Goal: Task Accomplishment & Management: Use online tool/utility

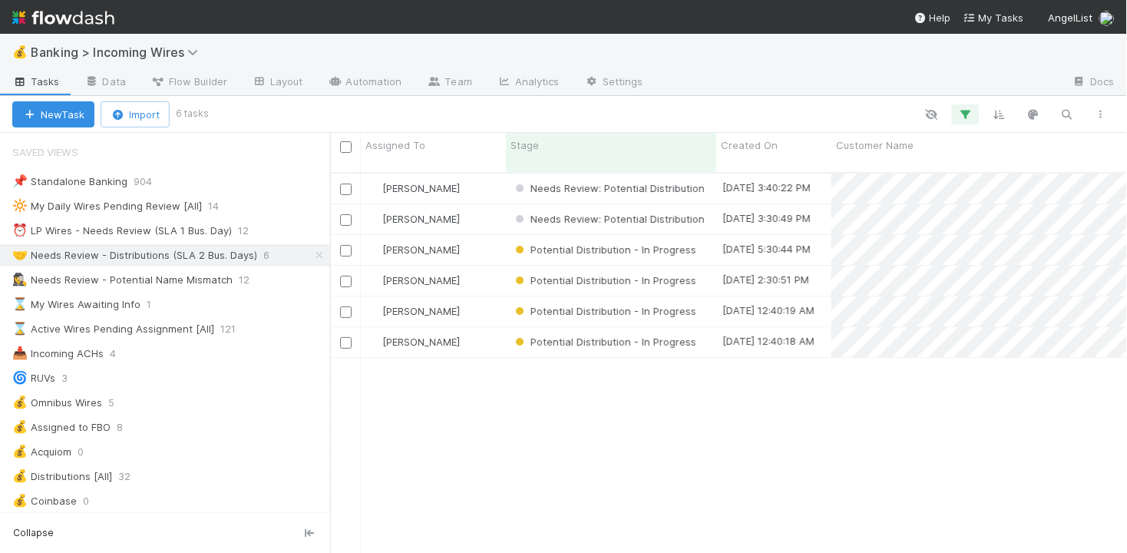
scroll to position [1, 1]
click at [162, 232] on div "⏰ LP Wires - Needs Review (SLA 1 Bus. Day)" at bounding box center [122, 230] width 220 height 19
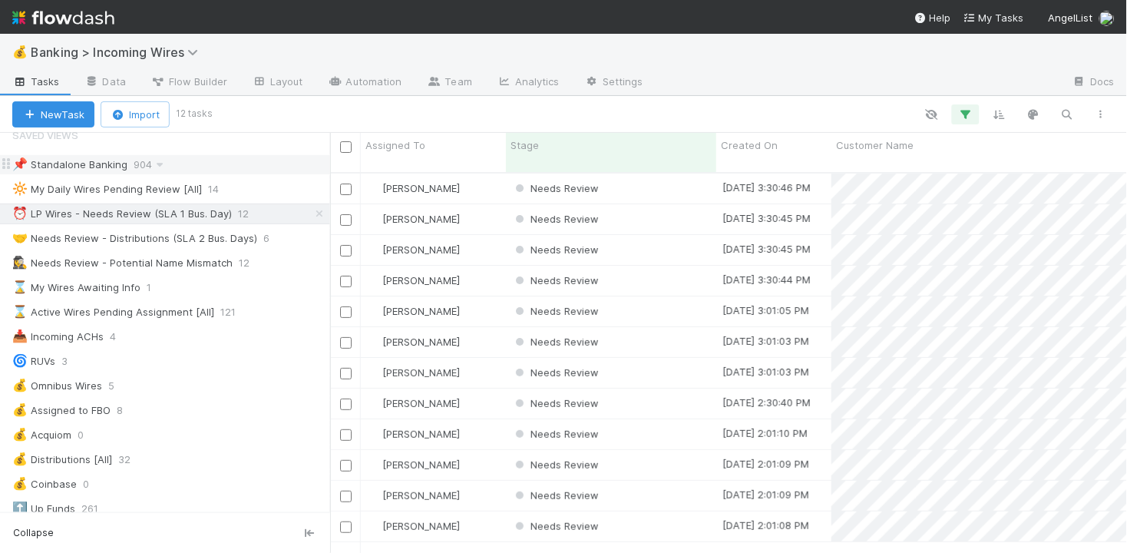
scroll to position [393, 797]
click at [674, 183] on div "Needs Review" at bounding box center [611, 189] width 210 height 30
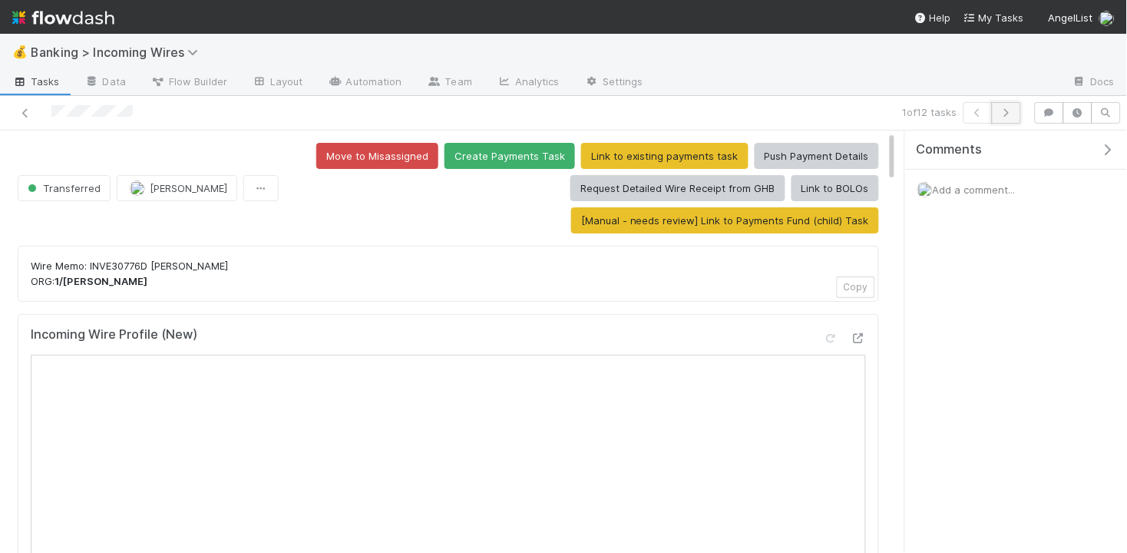
click at [1009, 108] on icon "button" at bounding box center [1006, 112] width 15 height 9
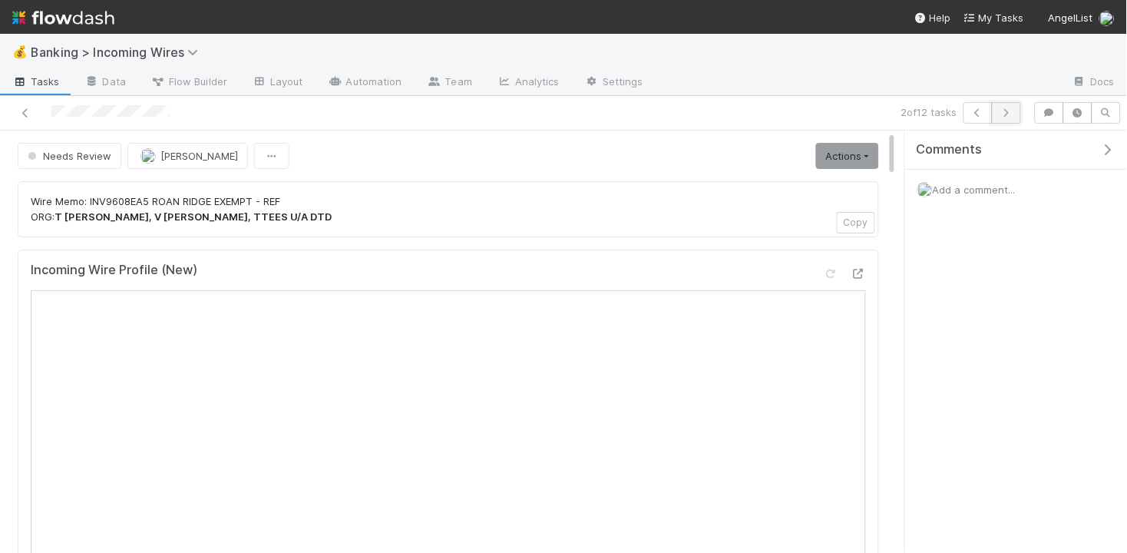
click at [1012, 114] on icon "button" at bounding box center [1006, 112] width 15 height 9
click at [1007, 116] on icon "button" at bounding box center [1006, 112] width 15 height 9
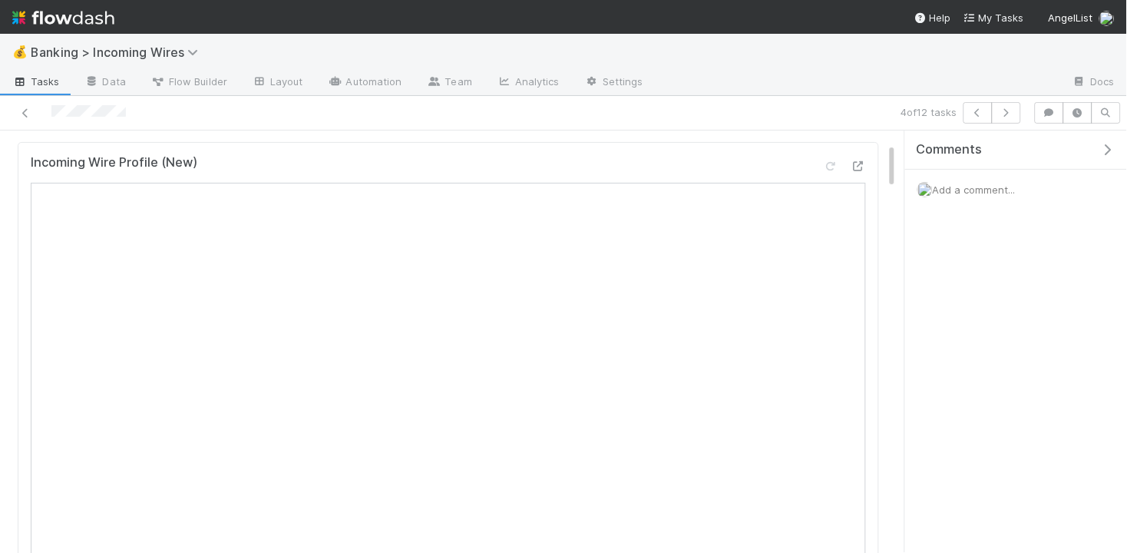
scroll to position [108, 0]
click at [1010, 114] on icon "button" at bounding box center [1006, 112] width 15 height 9
click at [1001, 117] on button "button" at bounding box center [1006, 113] width 29 height 22
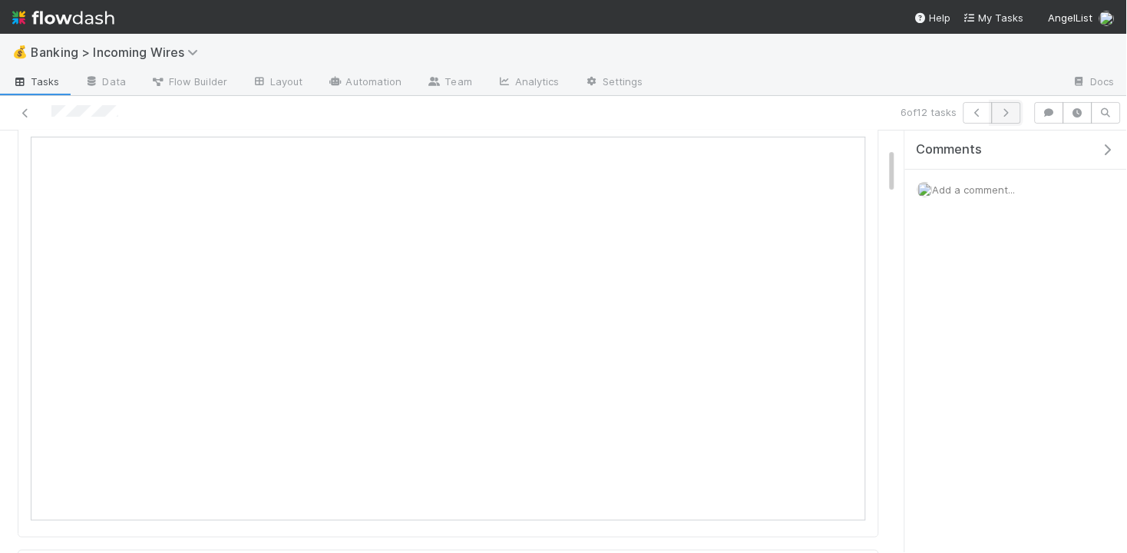
click at [1005, 112] on icon "button" at bounding box center [1006, 112] width 15 height 9
click at [1011, 118] on button "button" at bounding box center [1006, 113] width 29 height 22
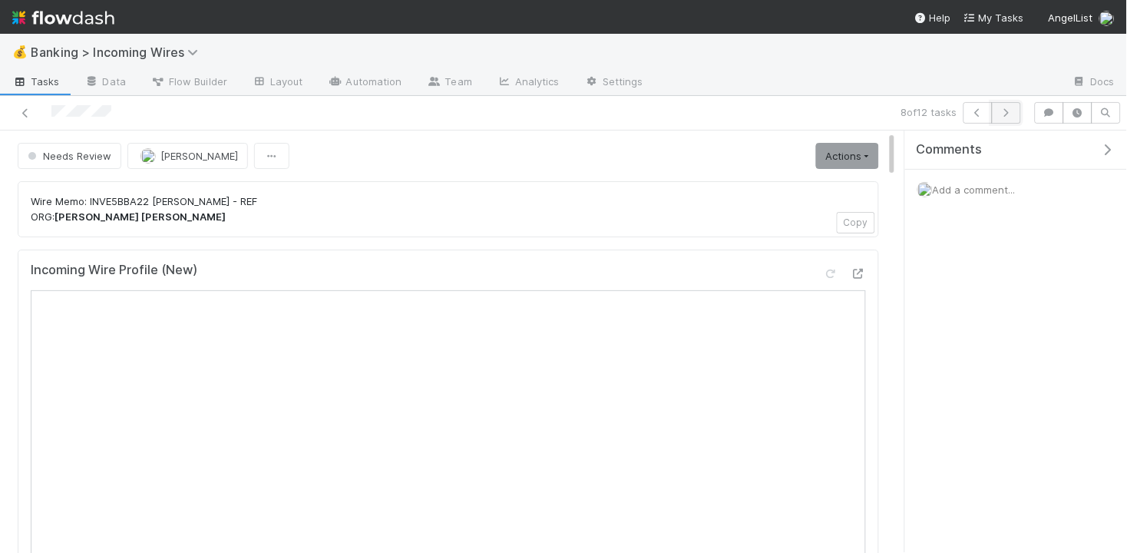
click at [1007, 111] on icon "button" at bounding box center [1006, 112] width 15 height 9
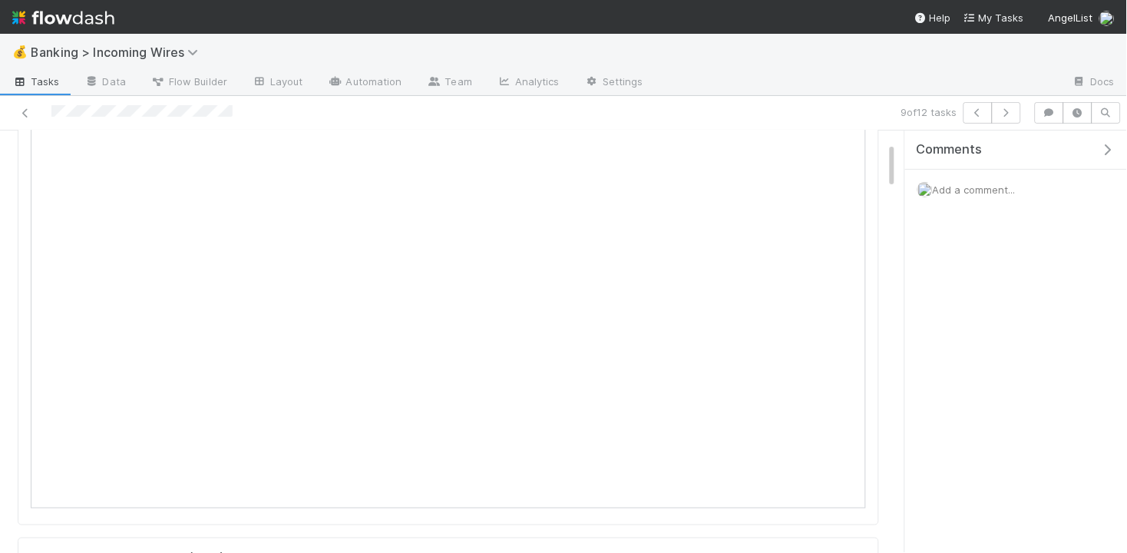
scroll to position [247, 0]
click at [1011, 108] on icon "button" at bounding box center [1006, 112] width 15 height 9
click at [1010, 117] on button "button" at bounding box center [1006, 113] width 29 height 22
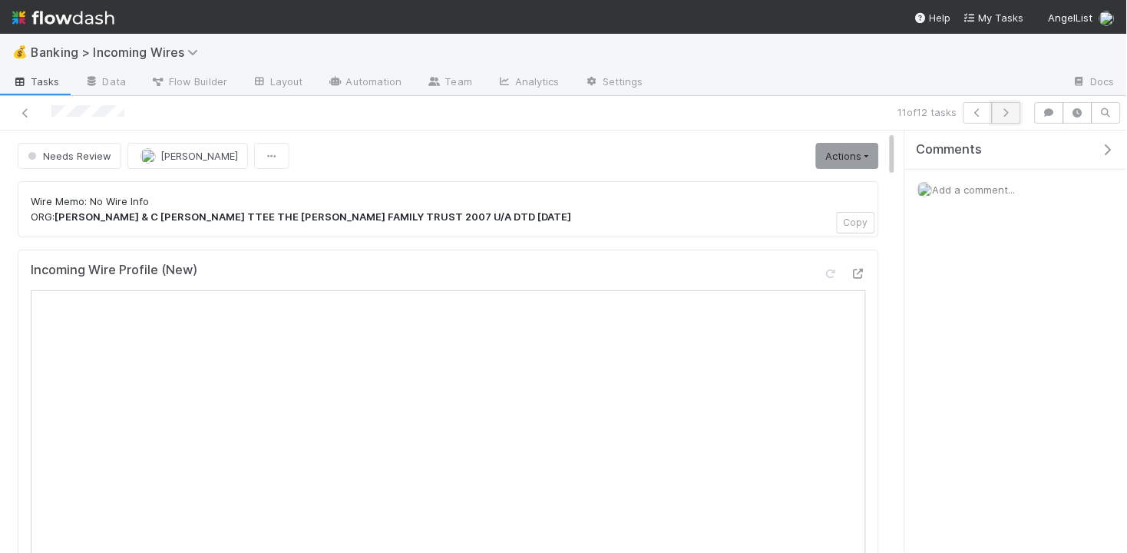
click at [1007, 113] on icon "button" at bounding box center [1006, 112] width 15 height 9
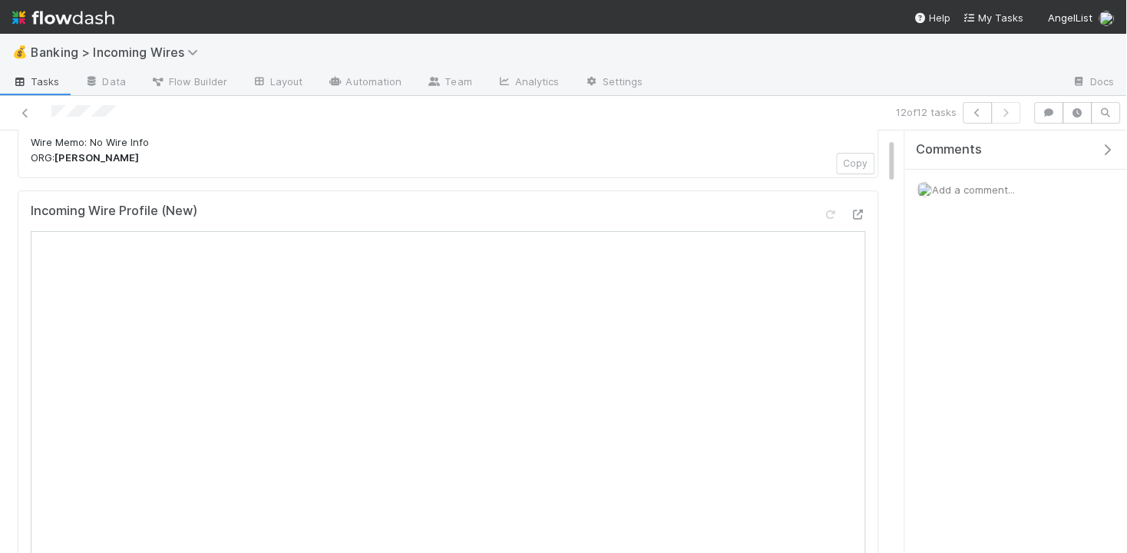
scroll to position [57, 0]
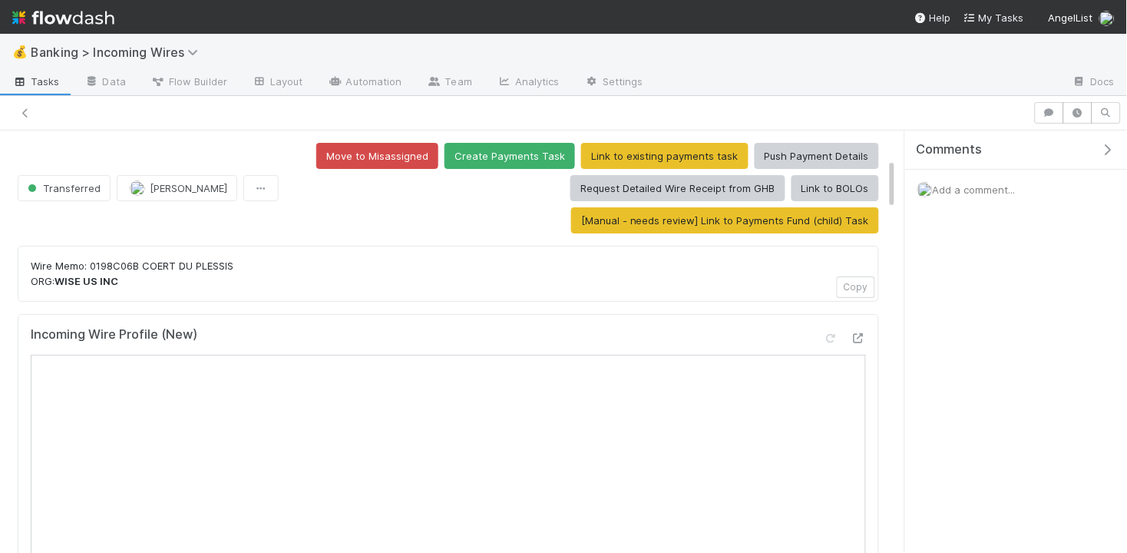
scroll to position [225, 0]
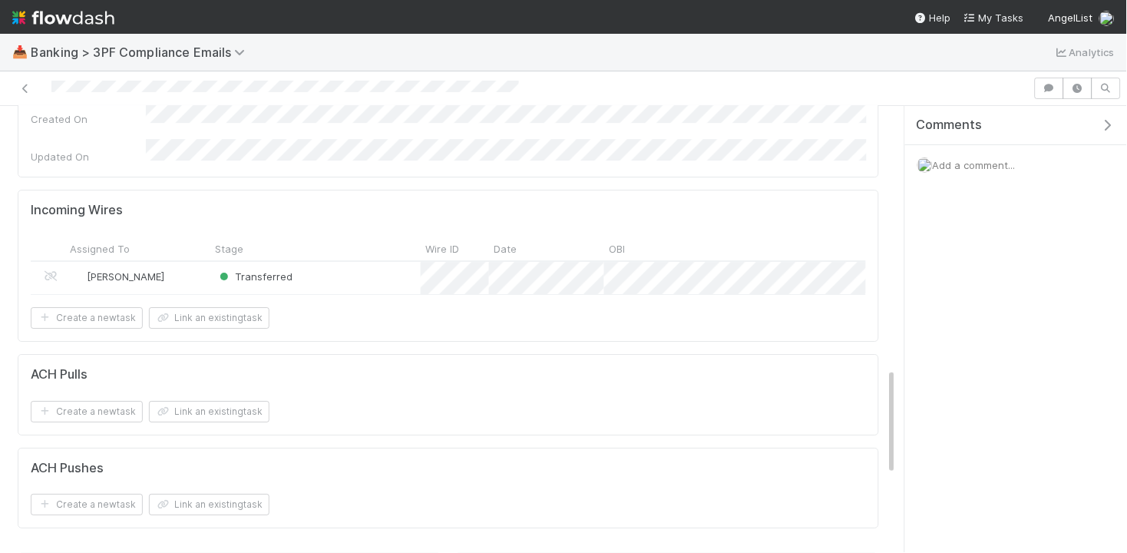
scroll to position [943, 0]
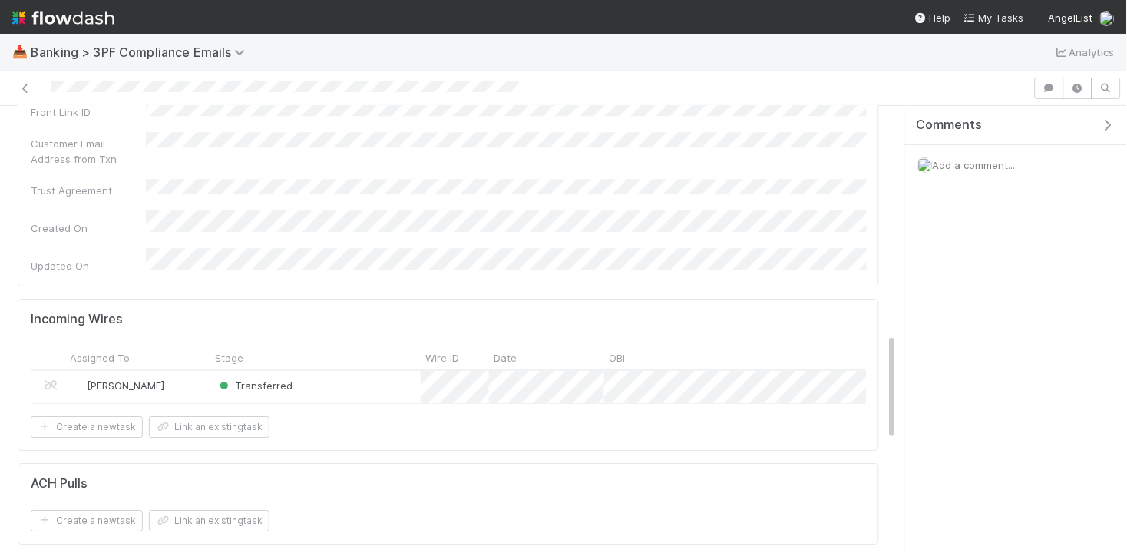
click at [399, 371] on div "Transferred" at bounding box center [315, 387] width 210 height 33
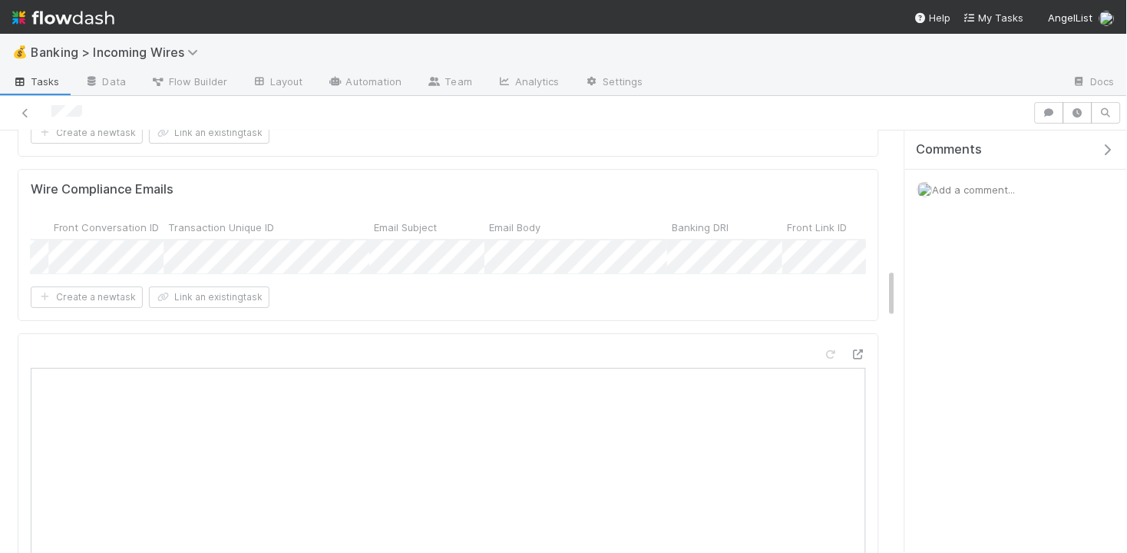
scroll to position [0, 828]
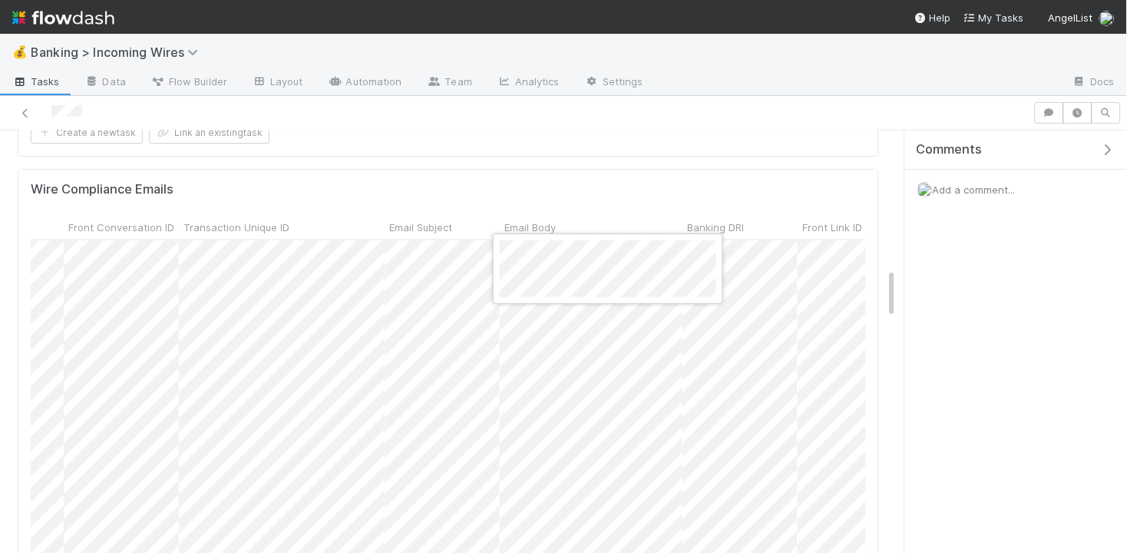
click at [722, 316] on div at bounding box center [563, 276] width 1127 height 553
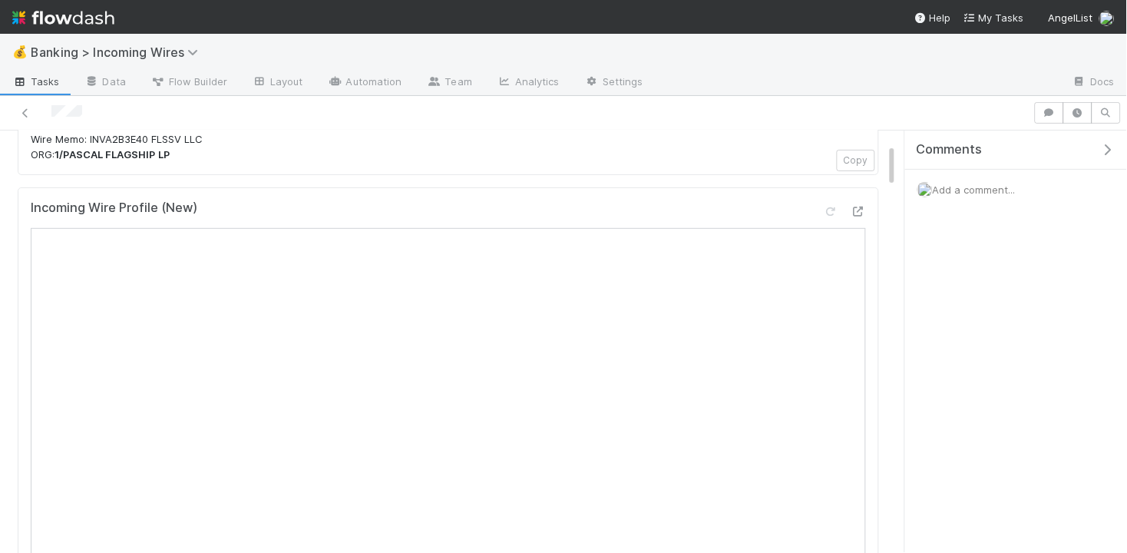
scroll to position [156, 0]
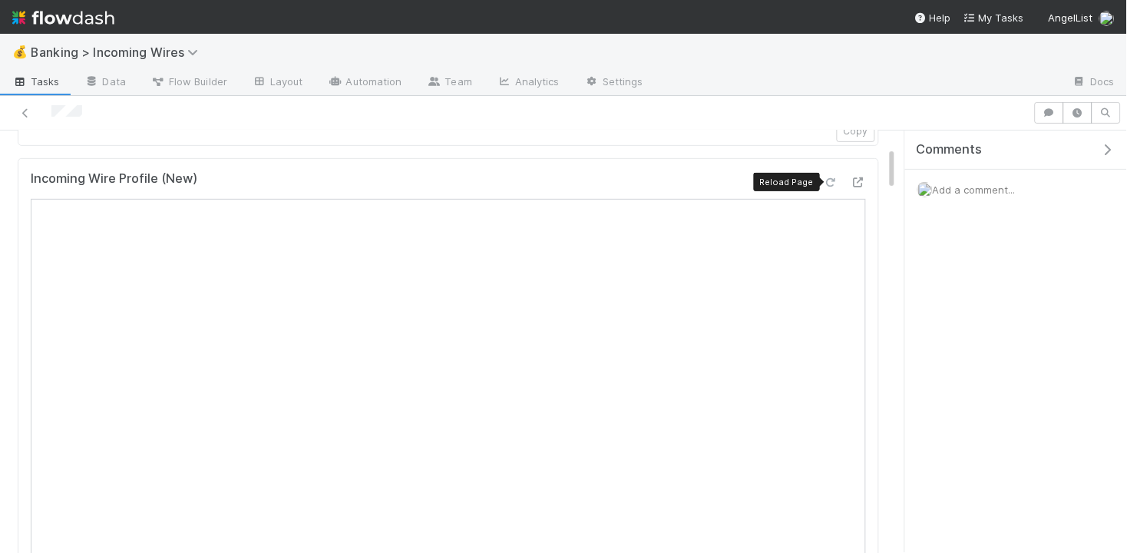
click at [826, 184] on icon at bounding box center [830, 182] width 15 height 10
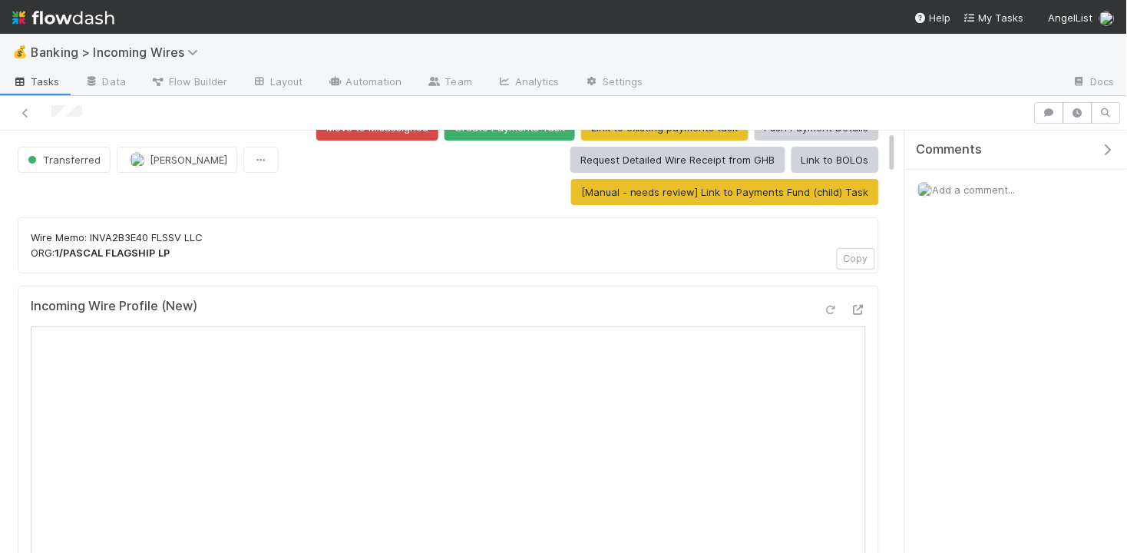
scroll to position [0, 0]
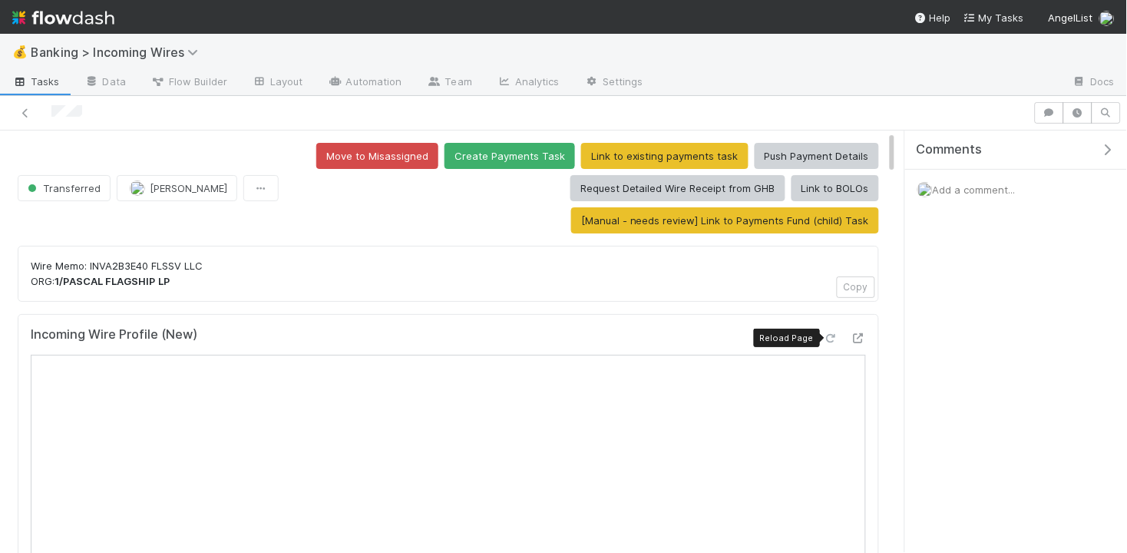
click at [826, 337] on icon at bounding box center [830, 338] width 15 height 10
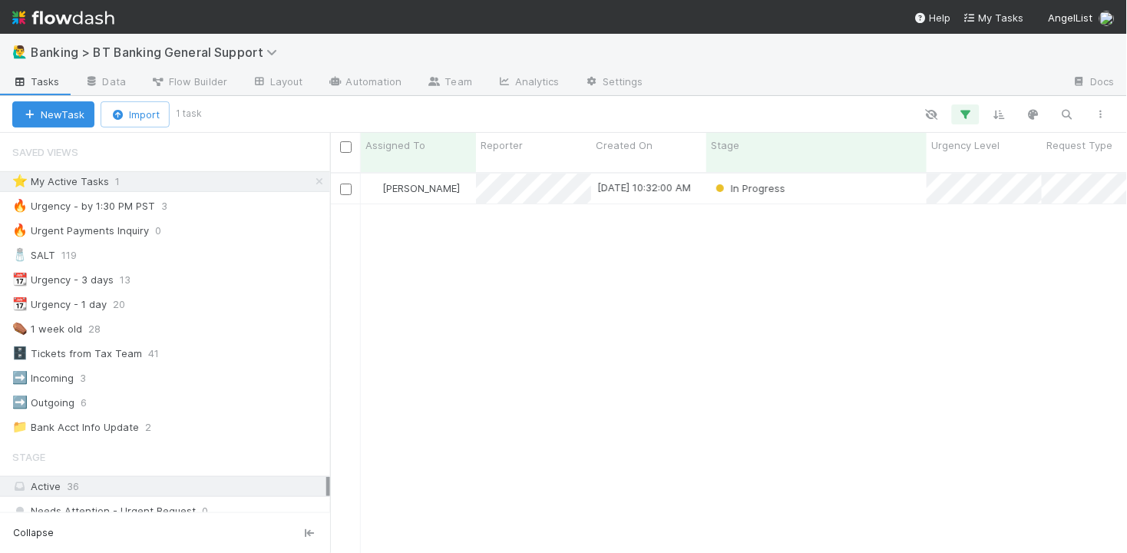
scroll to position [393, 797]
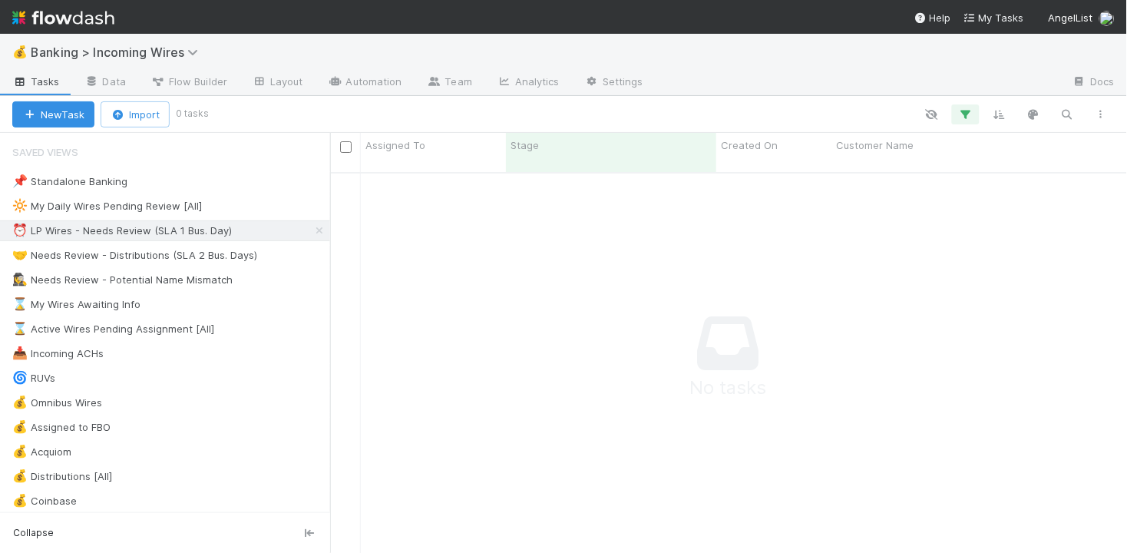
scroll to position [393, 797]
click at [152, 257] on div "🤝 Needs Review - Distributions (SLA 2 Bus. Days)" at bounding box center [134, 255] width 245 height 19
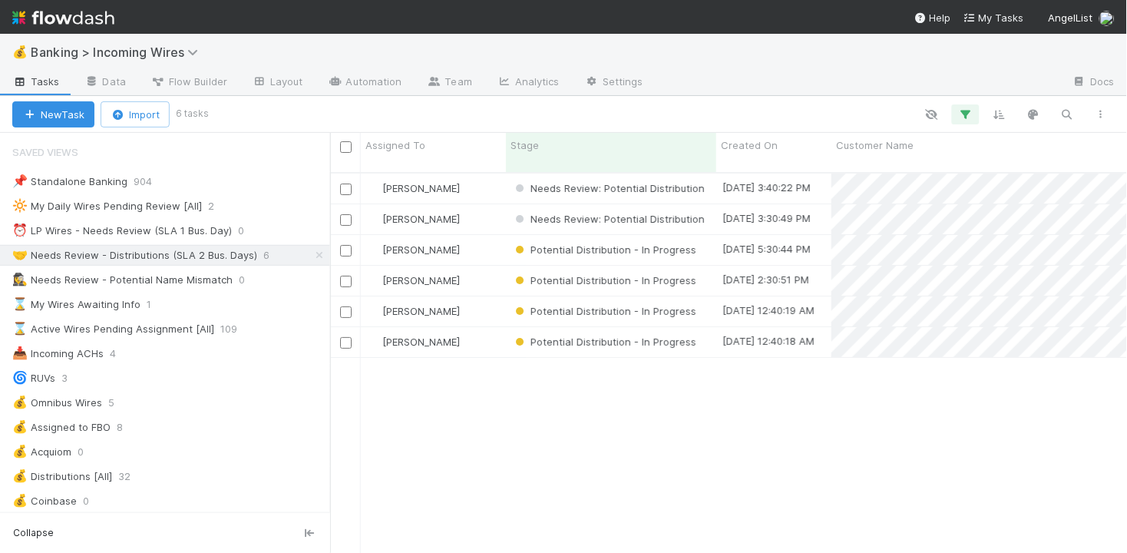
scroll to position [393, 797]
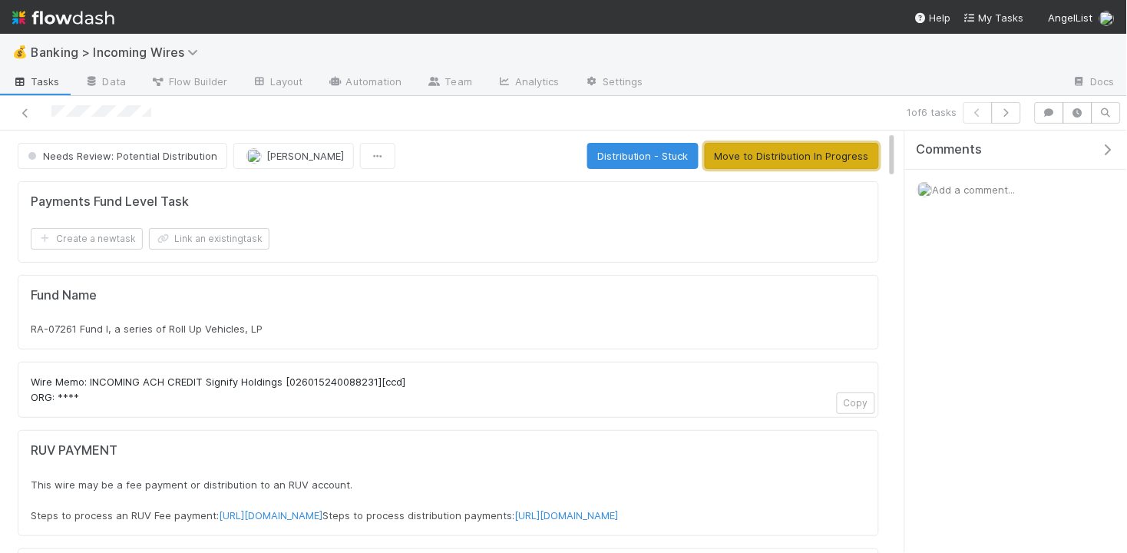
drag, startPoint x: 736, startPoint y: 154, endPoint x: 749, endPoint y: 158, distance: 13.6
click at [736, 154] on button "Move to Distribution In Progress" at bounding box center [792, 156] width 174 height 26
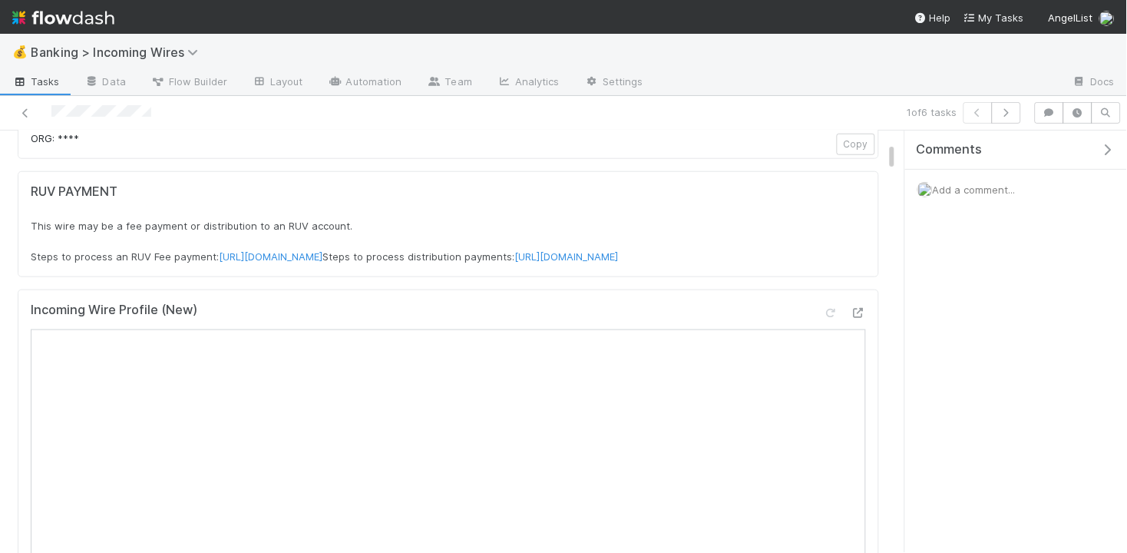
scroll to position [398, 0]
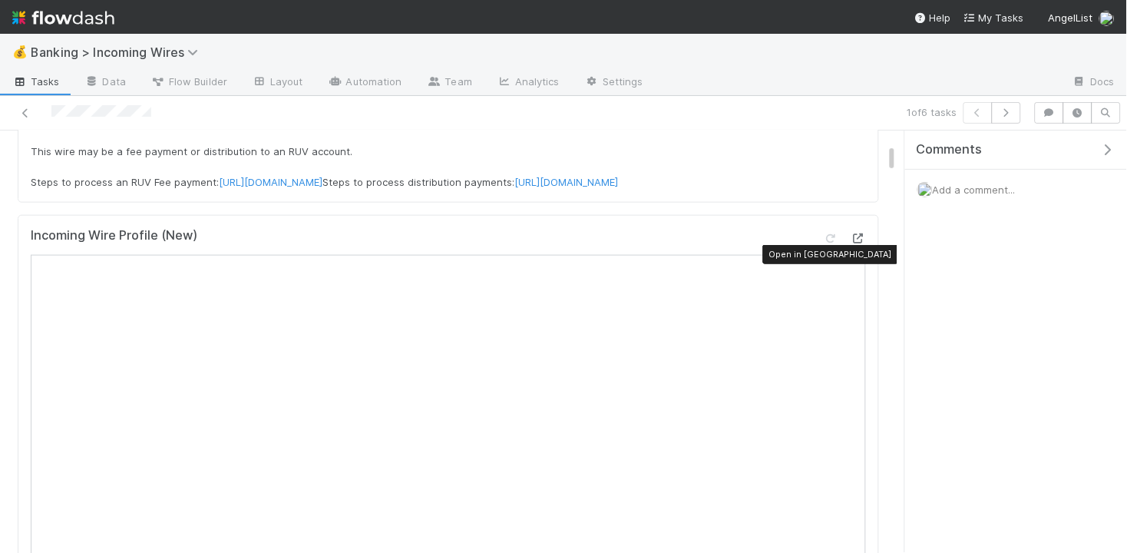
click at [855, 243] on icon at bounding box center [858, 238] width 15 height 10
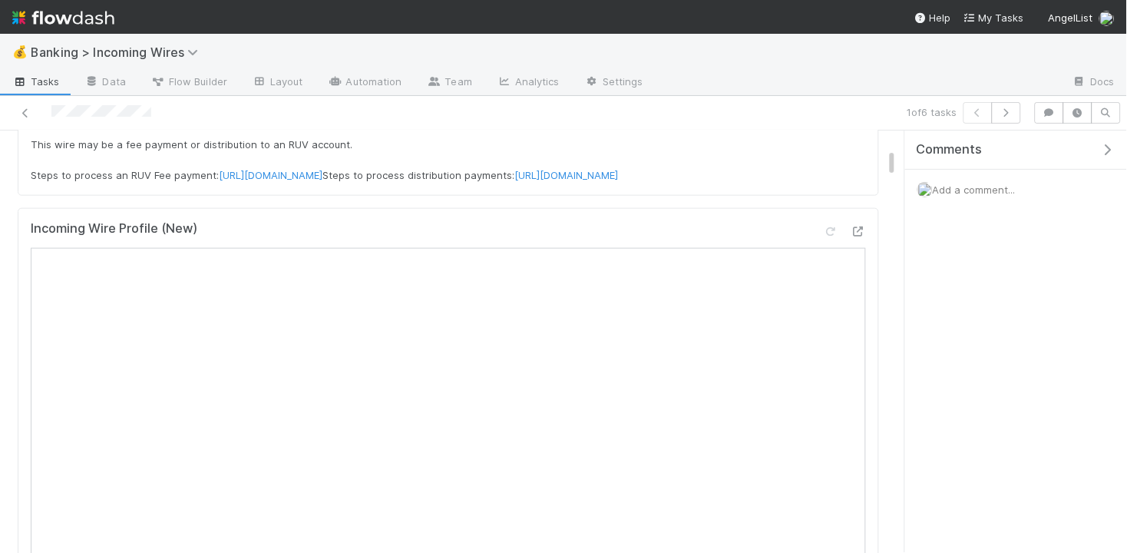
scroll to position [356, 0]
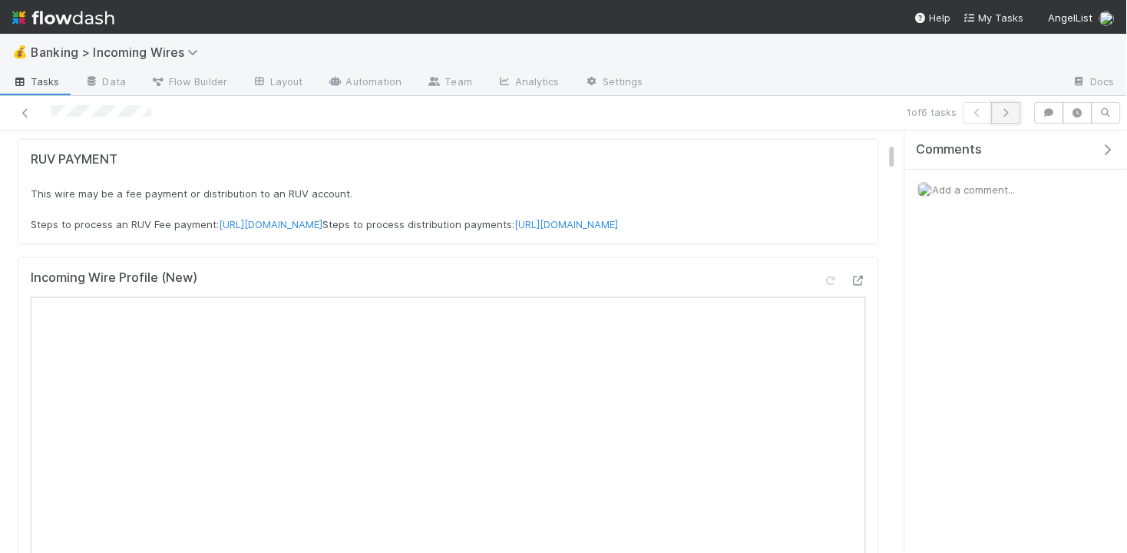
click at [1013, 112] on icon "button" at bounding box center [1006, 112] width 15 height 9
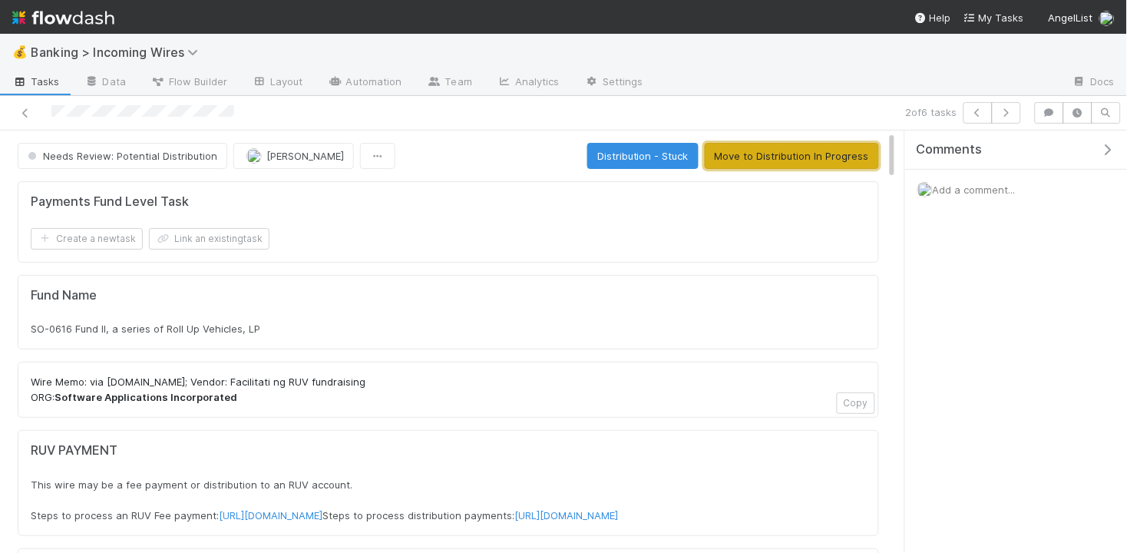
click at [811, 157] on button "Move to Distribution In Progress" at bounding box center [792, 156] width 174 height 26
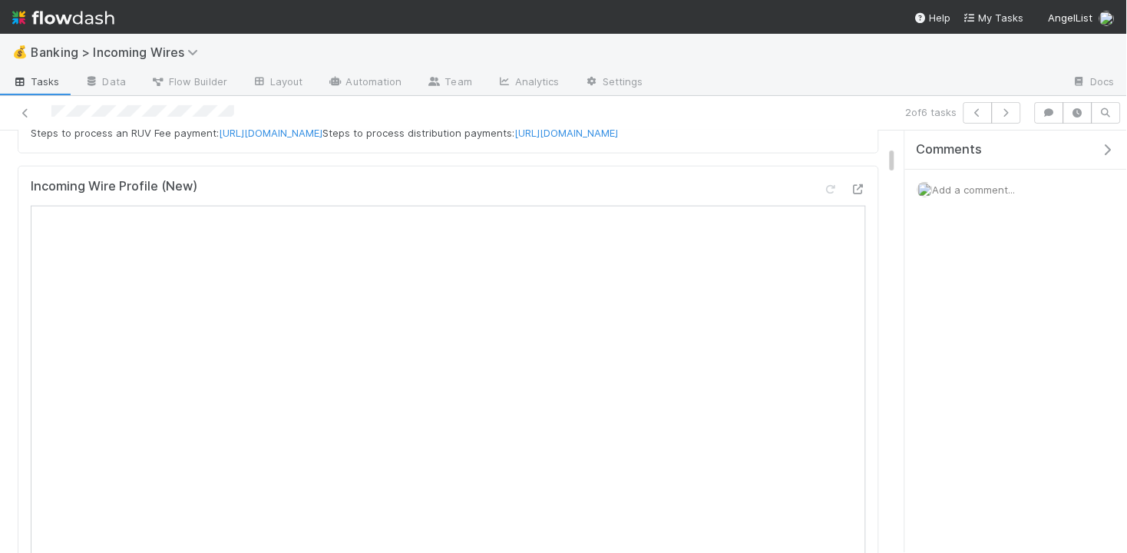
scroll to position [450, 0]
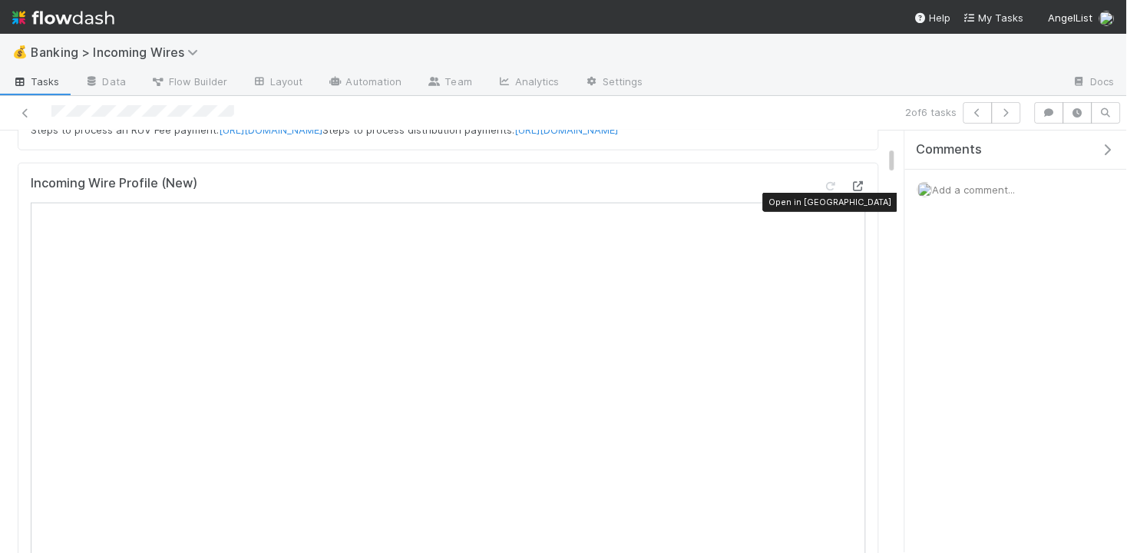
click at [861, 191] on icon at bounding box center [858, 186] width 15 height 10
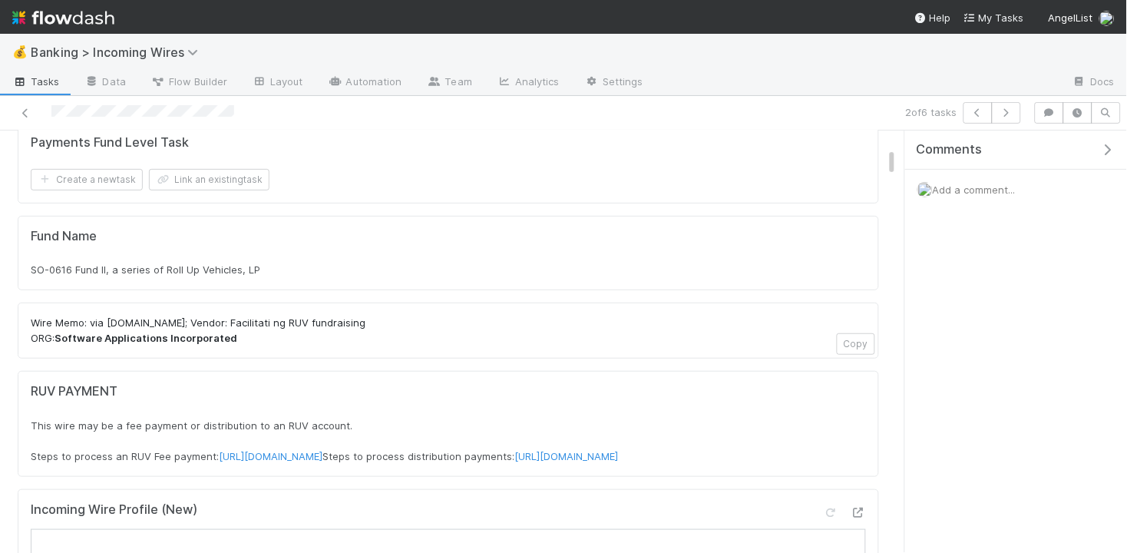
scroll to position [0, 0]
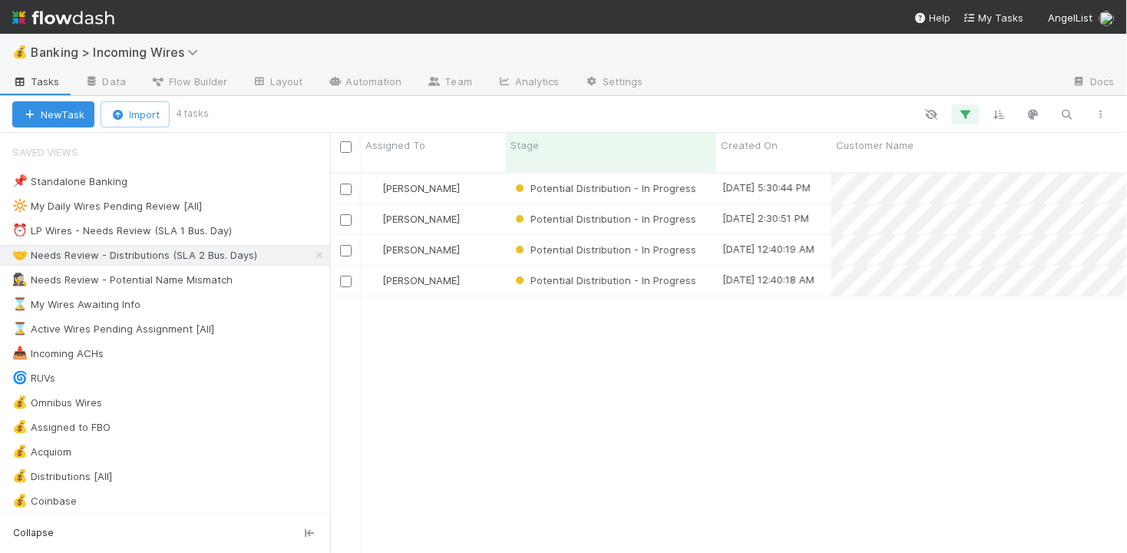
scroll to position [393, 797]
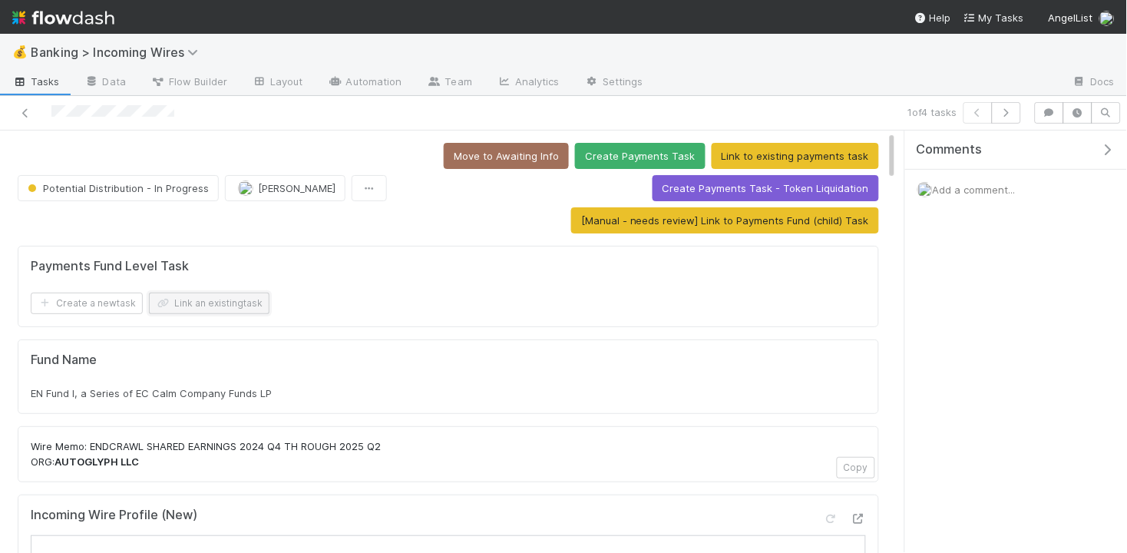
click at [246, 305] on button "Link an existing task" at bounding box center [209, 304] width 121 height 22
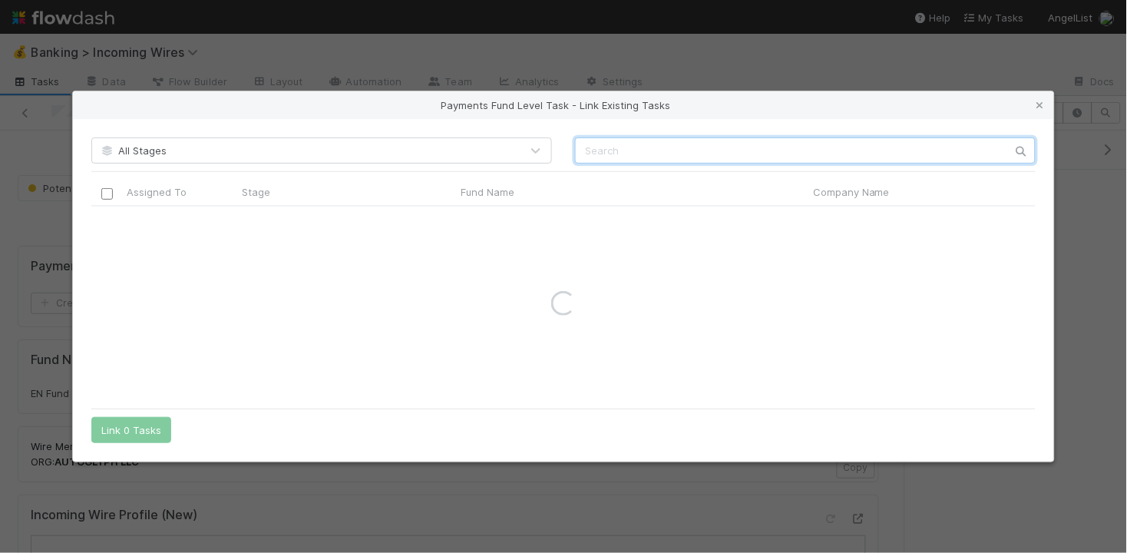
click at [697, 147] on input "text" at bounding box center [805, 150] width 461 height 26
type input "calm"
click at [1040, 101] on icon at bounding box center [1040, 106] width 15 height 10
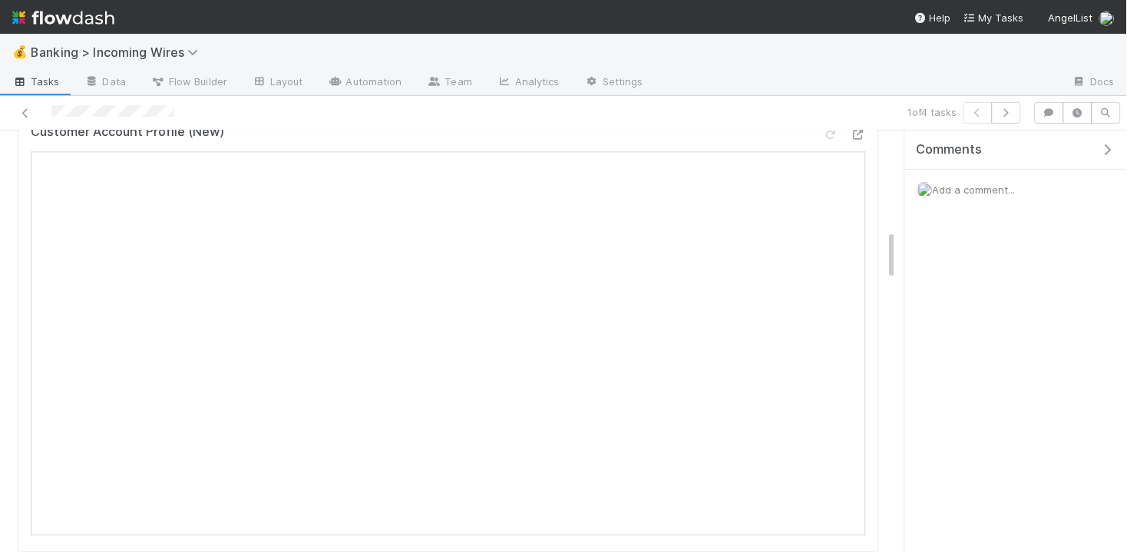
scroll to position [1054, 0]
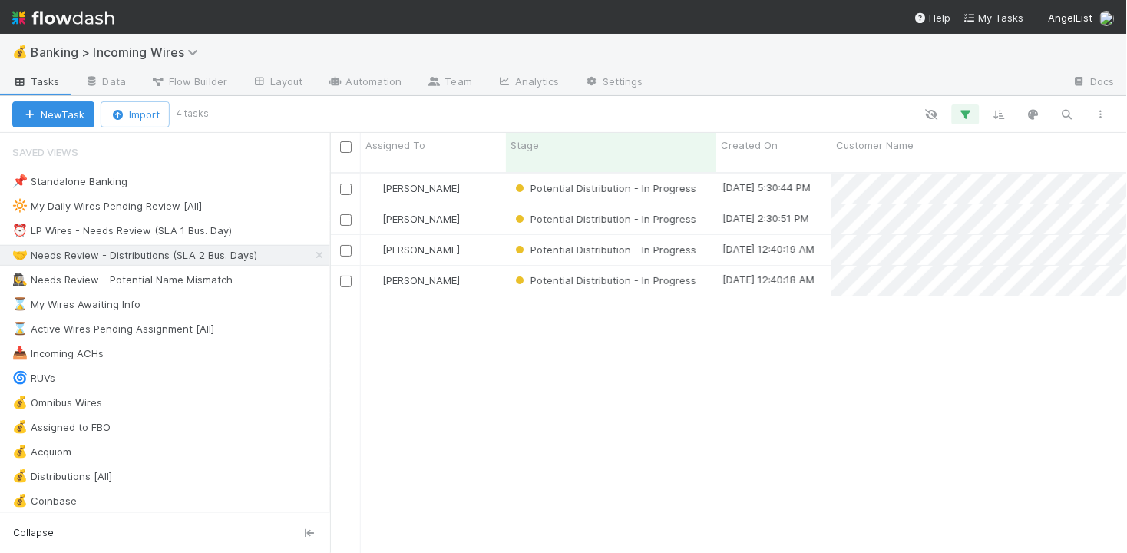
scroll to position [393, 797]
click at [144, 234] on div "⏰ LP Wires - Needs Review (SLA 1 Bus. Day)" at bounding box center [122, 230] width 220 height 19
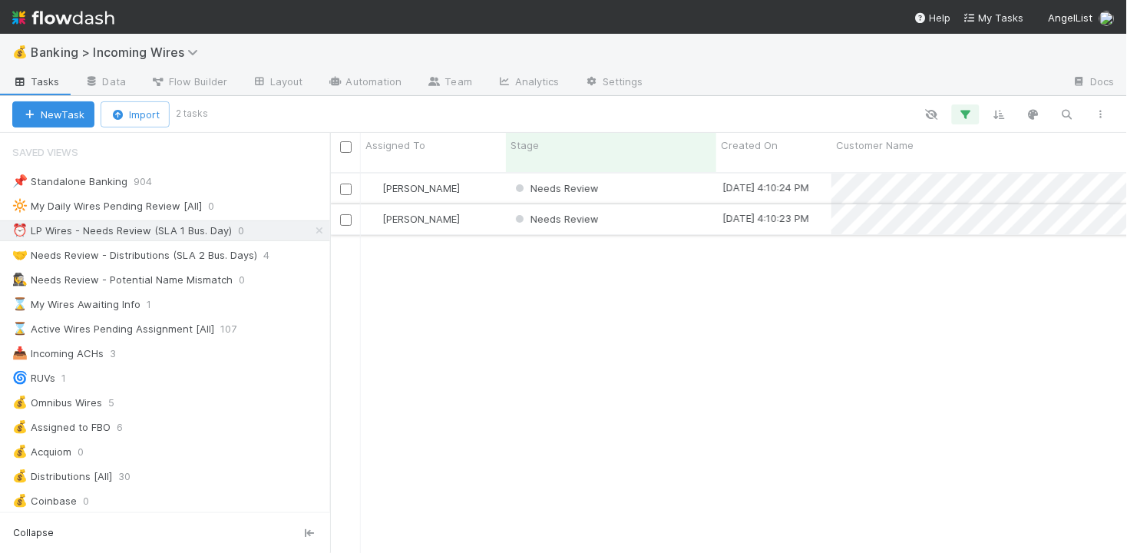
scroll to position [393, 797]
click at [468, 174] on div "[PERSON_NAME]" at bounding box center [433, 189] width 145 height 30
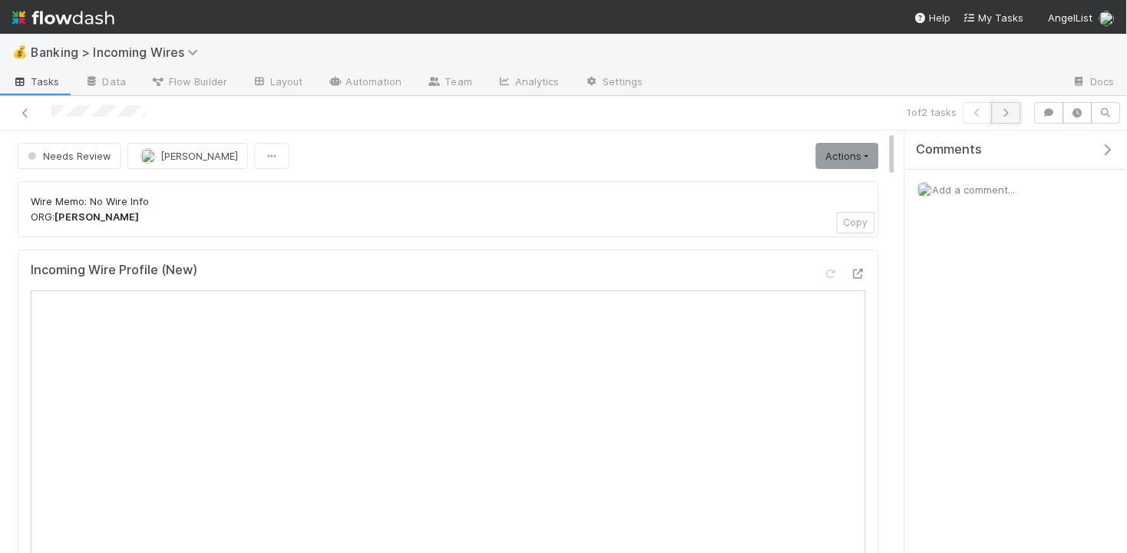
click at [1017, 112] on button "button" at bounding box center [1006, 113] width 29 height 22
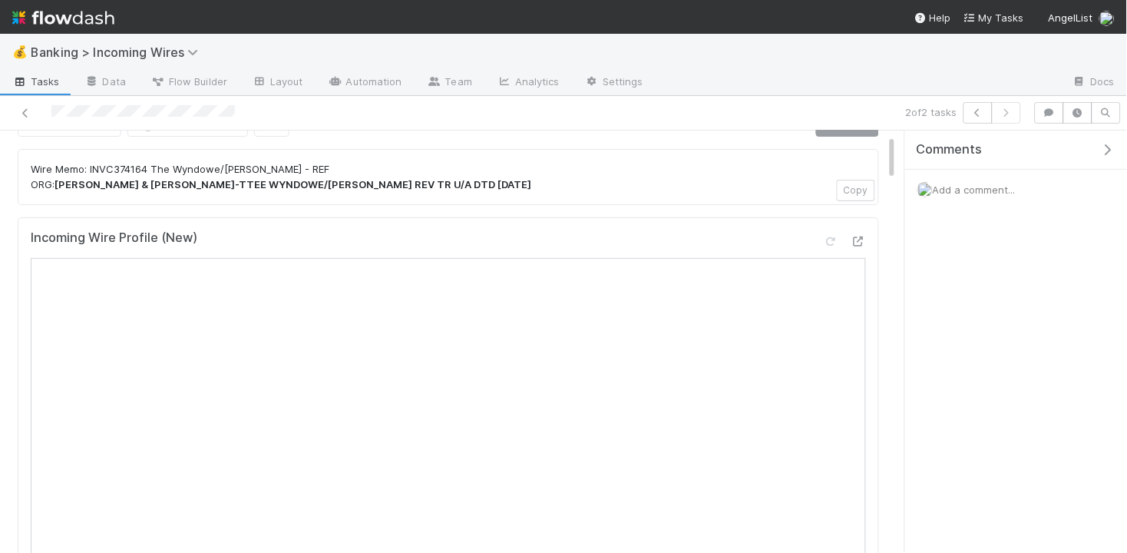
scroll to position [65, 0]
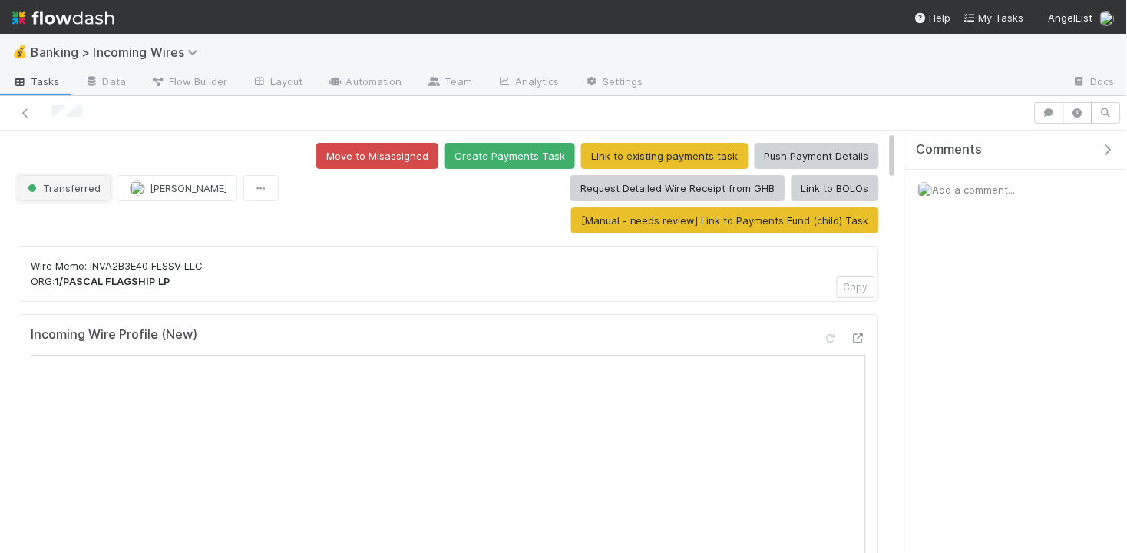
click at [87, 190] on span "Transferred" at bounding box center [63, 188] width 76 height 12
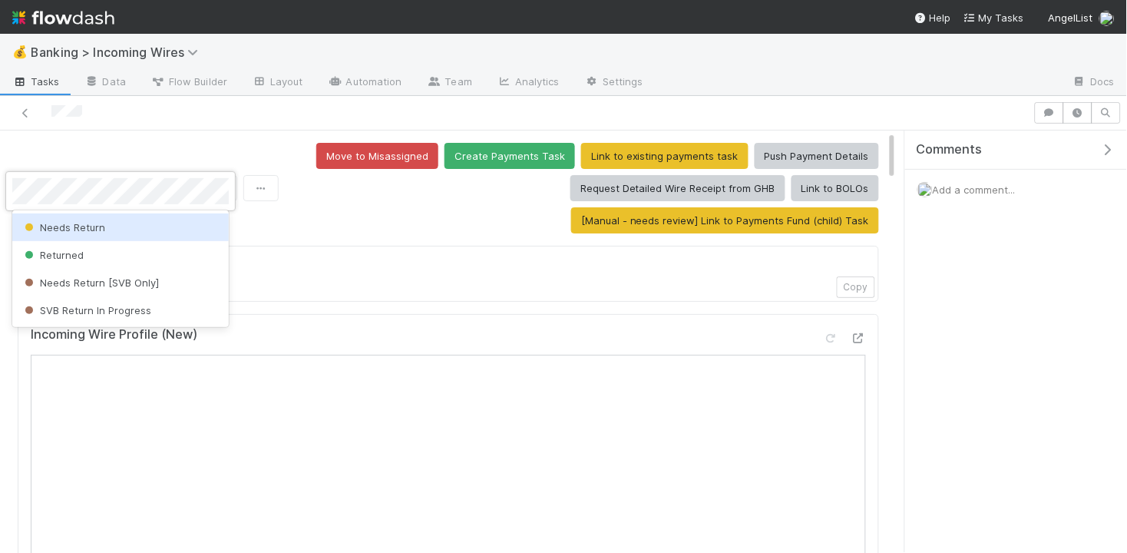
click at [86, 227] on span "Needs Return" at bounding box center [64, 227] width 84 height 12
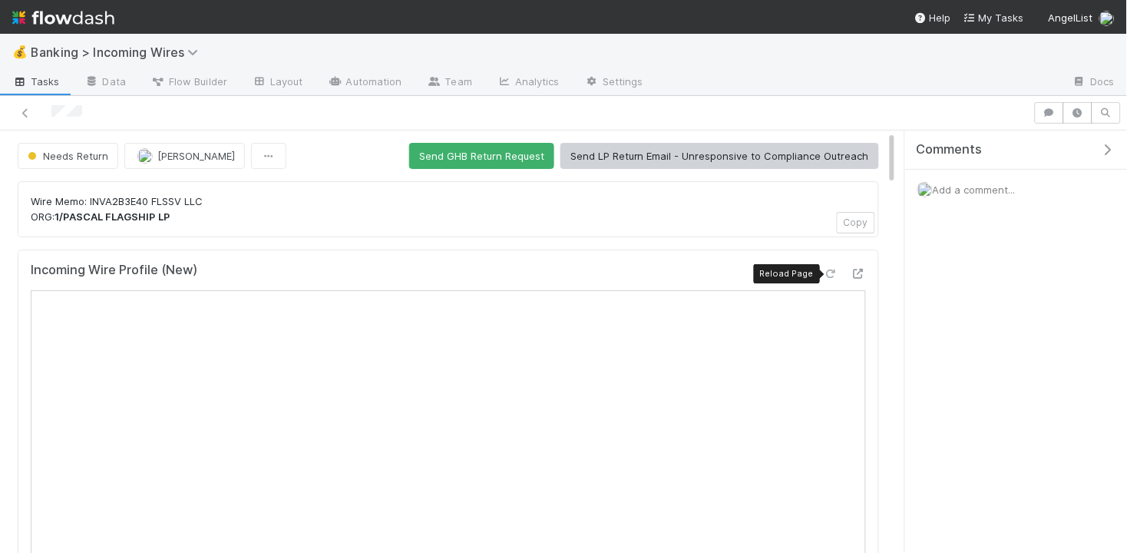
click at [829, 275] on icon at bounding box center [830, 274] width 15 height 10
click at [442, 153] on button "Send GHB Return Request" at bounding box center [481, 156] width 145 height 26
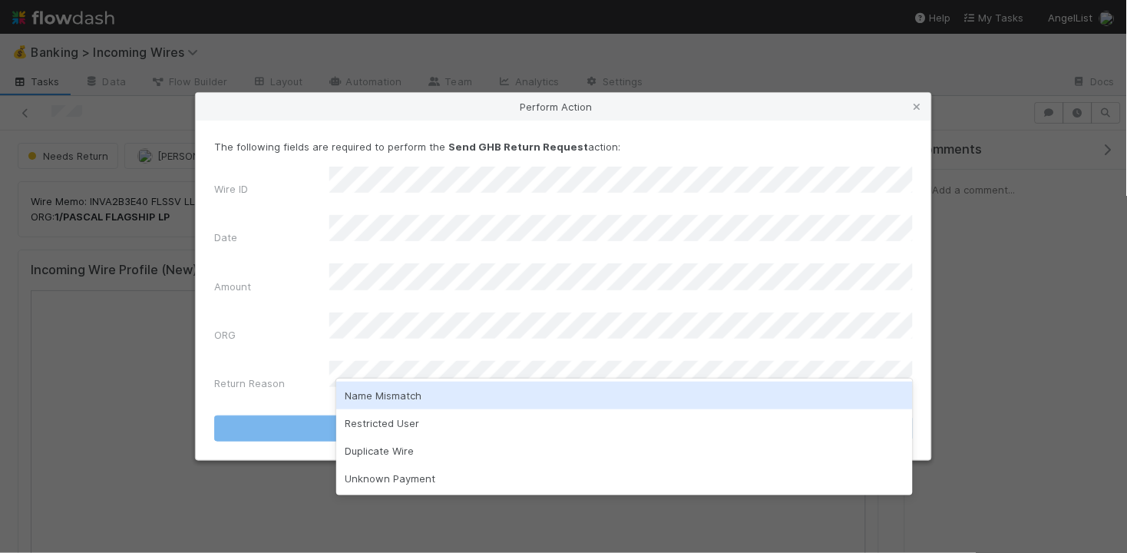
click at [418, 392] on div "Name Mismatch" at bounding box center [624, 396] width 577 height 28
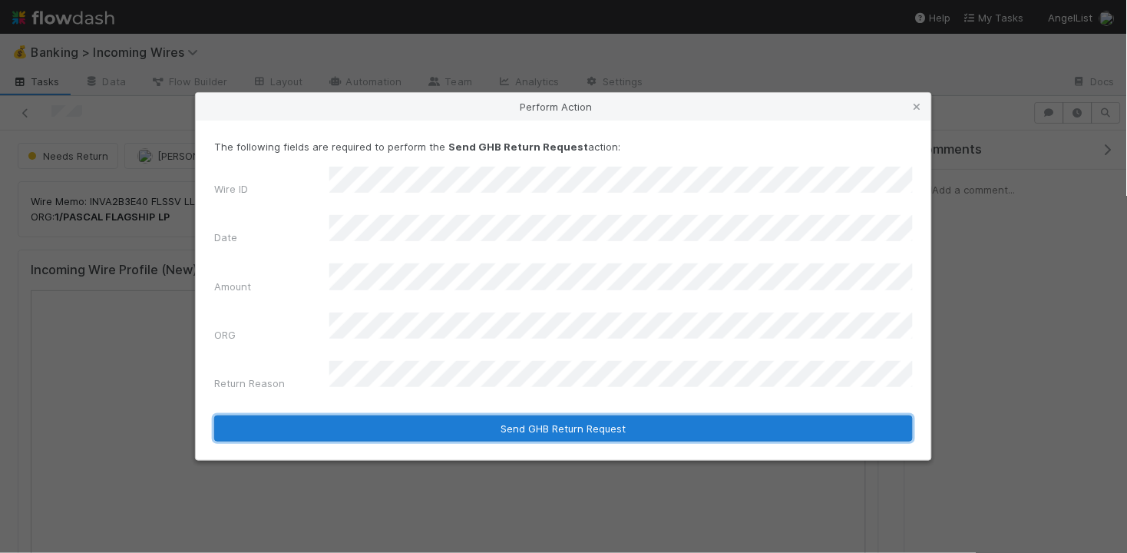
click at [427, 415] on button "Send GHB Return Request" at bounding box center [563, 428] width 699 height 26
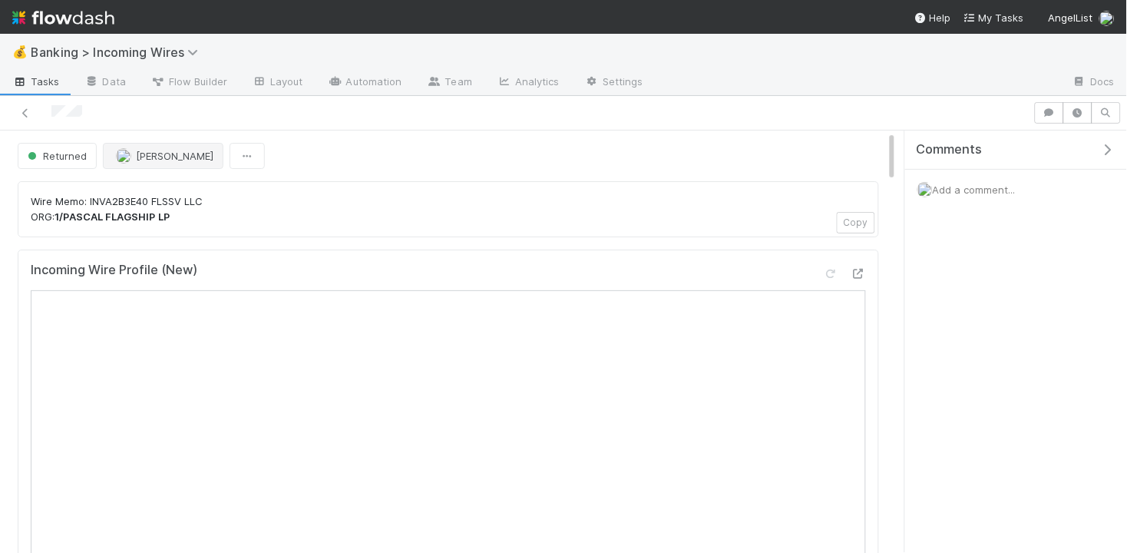
scroll to position [3, 0]
click at [70, 147] on span "Returned" at bounding box center [56, 153] width 62 height 12
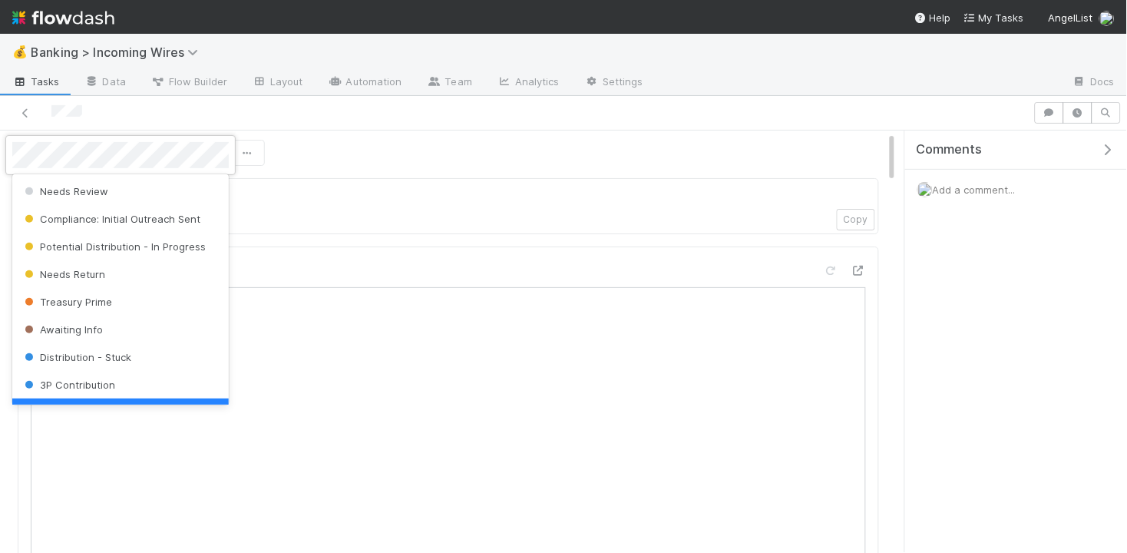
scroll to position [31, 0]
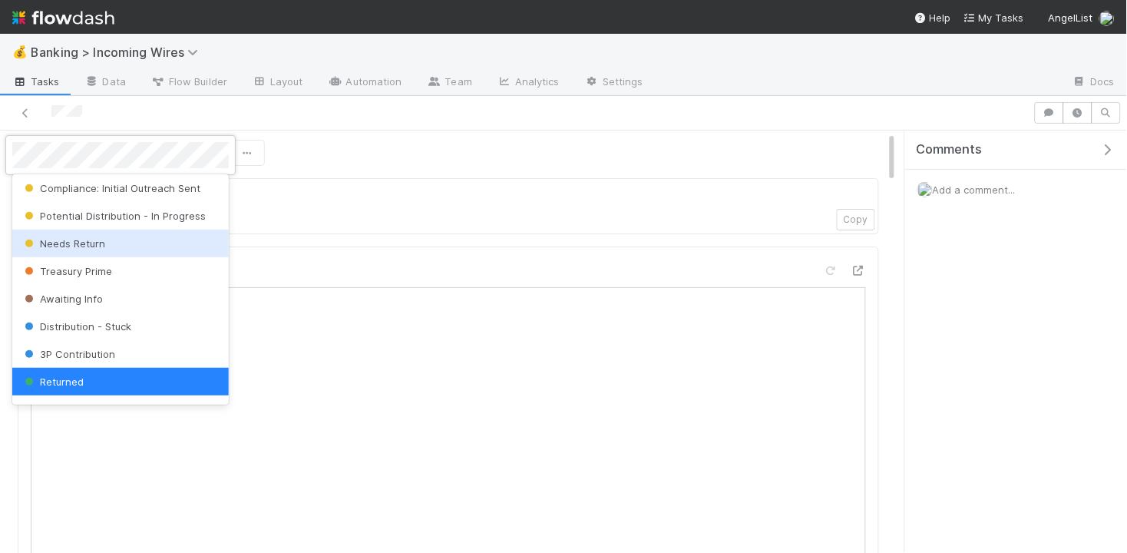
click at [87, 241] on span "Needs Return" at bounding box center [64, 243] width 84 height 12
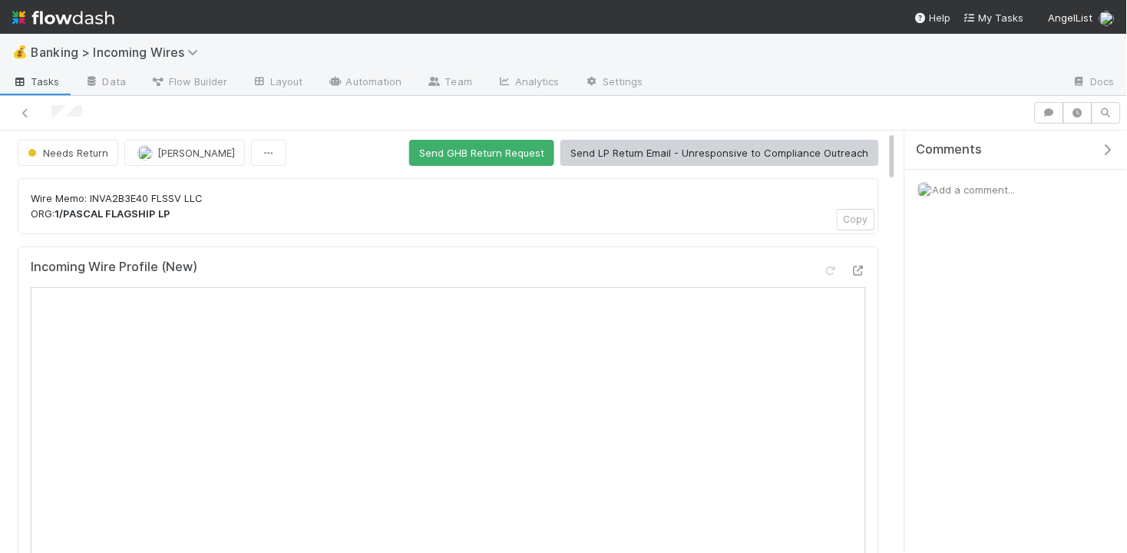
scroll to position [0, 0]
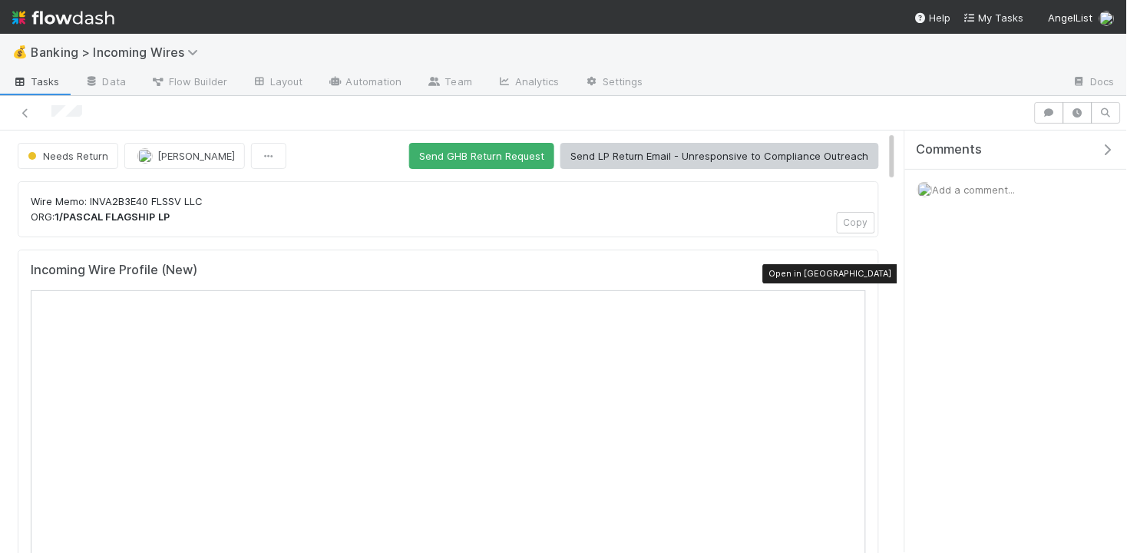
click at [859, 274] on icon at bounding box center [858, 274] width 15 height 10
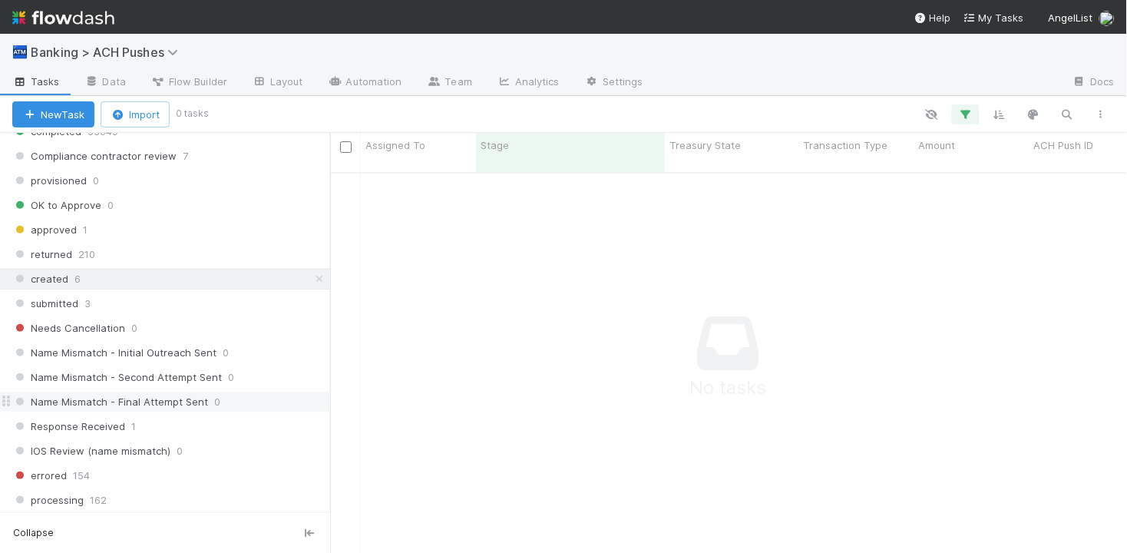
scroll to position [233, 0]
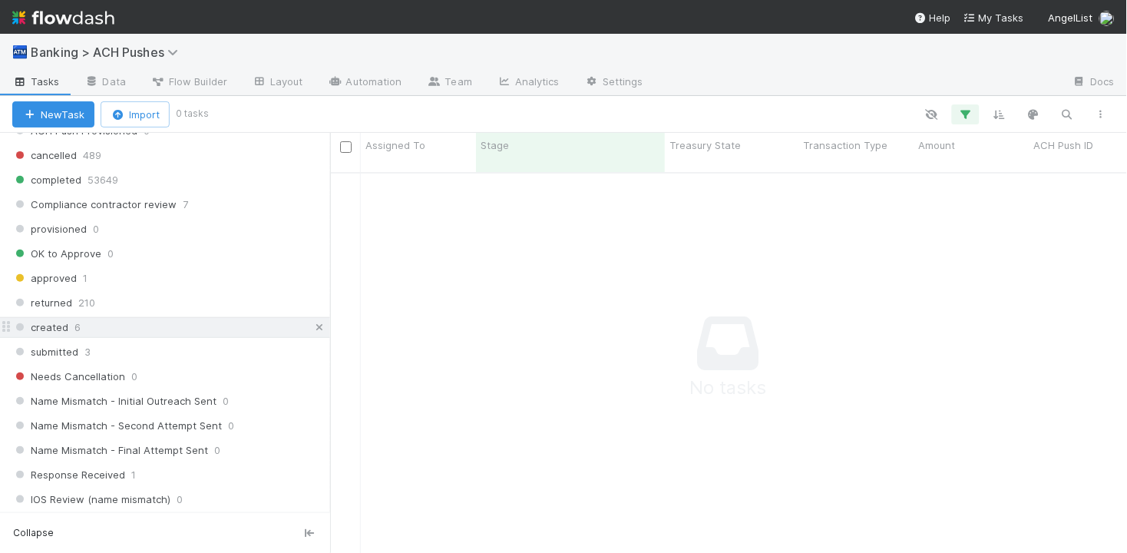
click at [319, 330] on icon at bounding box center [319, 328] width 15 height 10
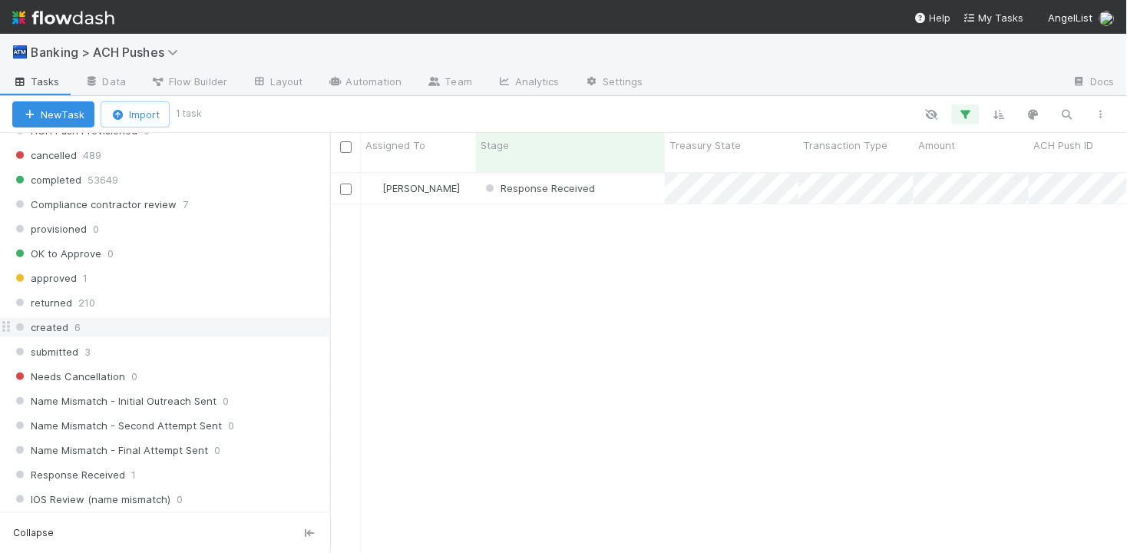
scroll to position [393, 797]
click at [628, 175] on div "Response Received" at bounding box center [570, 189] width 189 height 30
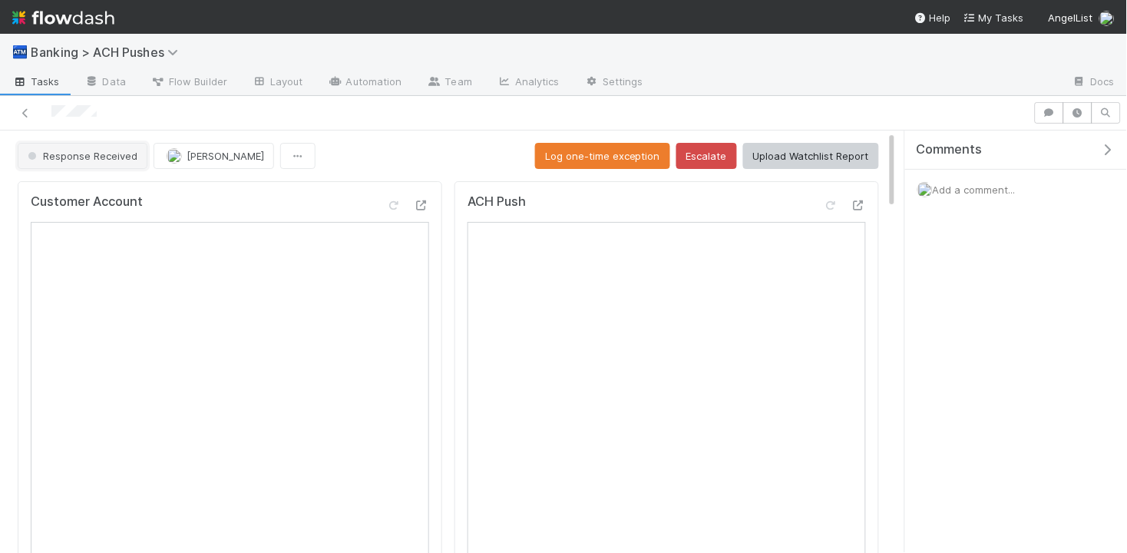
click at [106, 157] on span "Response Received" at bounding box center [81, 156] width 113 height 12
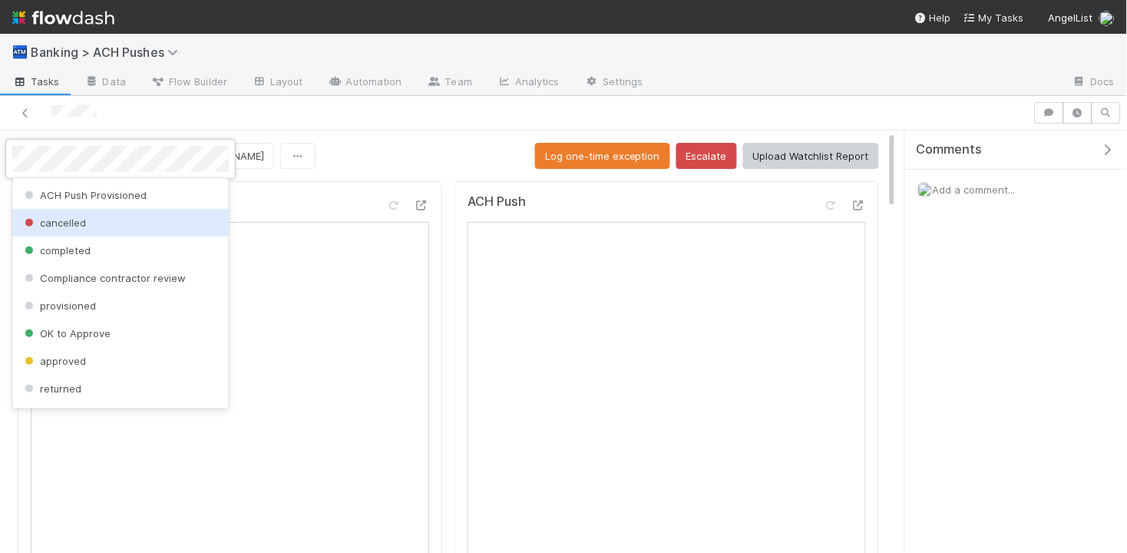
click at [114, 229] on div "cancelled" at bounding box center [120, 223] width 217 height 28
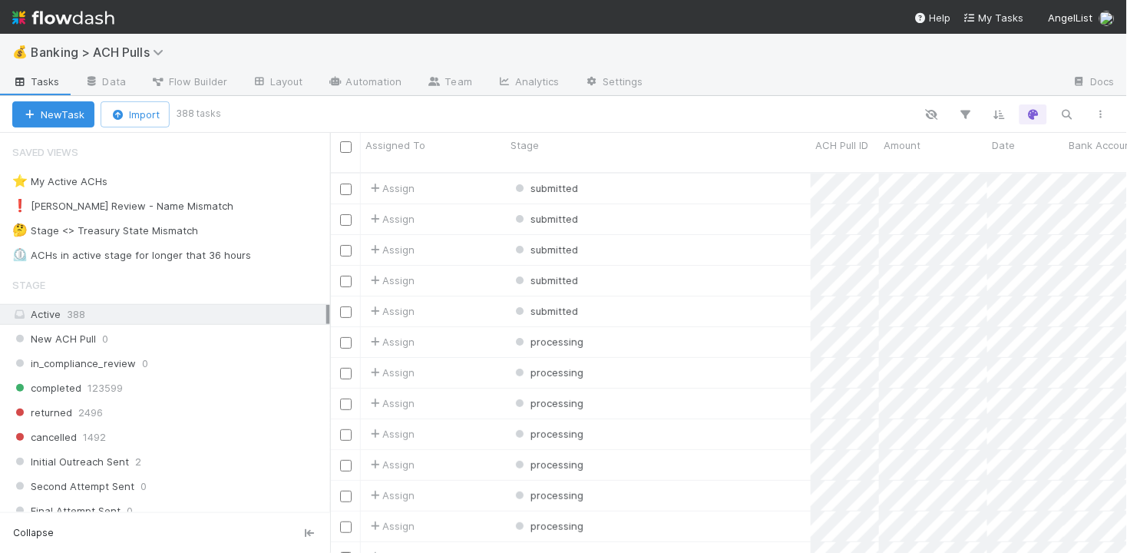
scroll to position [393, 797]
click at [139, 254] on div "⏲️ ACHs in active stage for longer that 36 hours" at bounding box center [131, 255] width 239 height 19
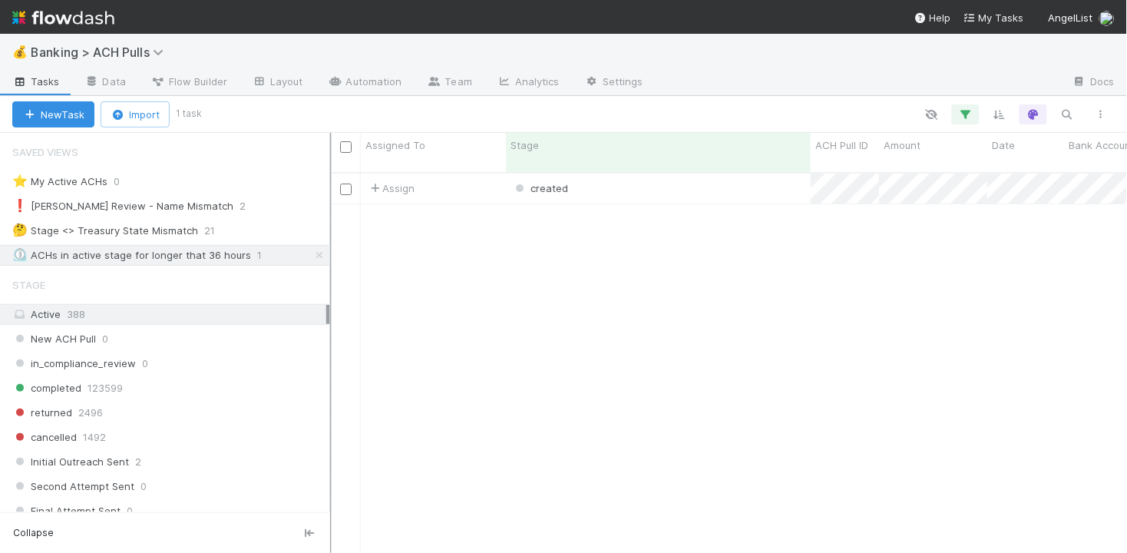
scroll to position [393, 797]
click at [643, 174] on div "created" at bounding box center [658, 189] width 305 height 30
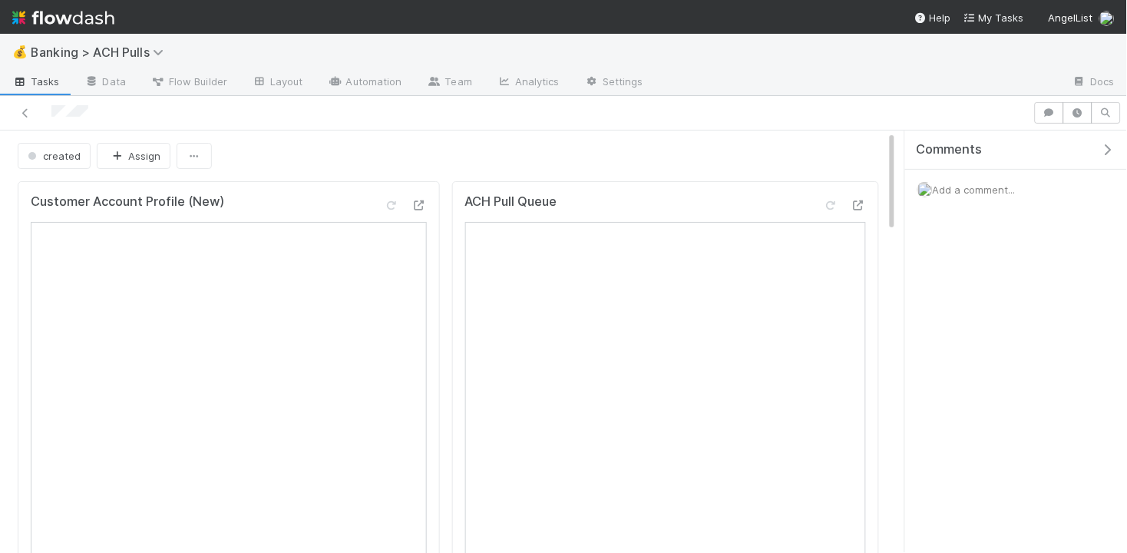
click at [984, 184] on span "Add a comment..." at bounding box center [974, 190] width 83 height 12
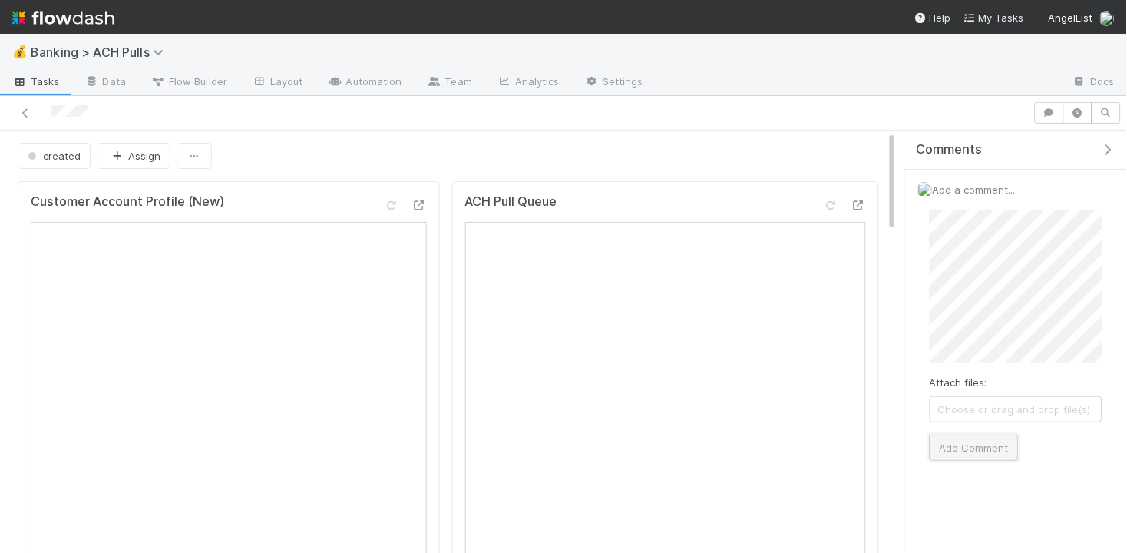
click at [968, 448] on button "Add Comment" at bounding box center [974, 448] width 89 height 26
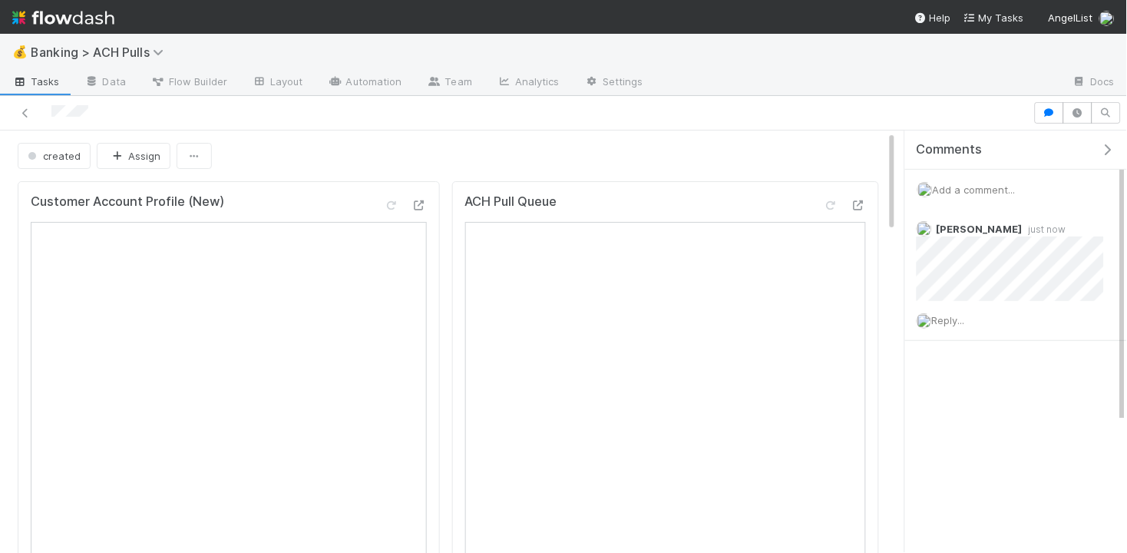
click at [339, 162] on div "created Assign" at bounding box center [449, 156] width 862 height 26
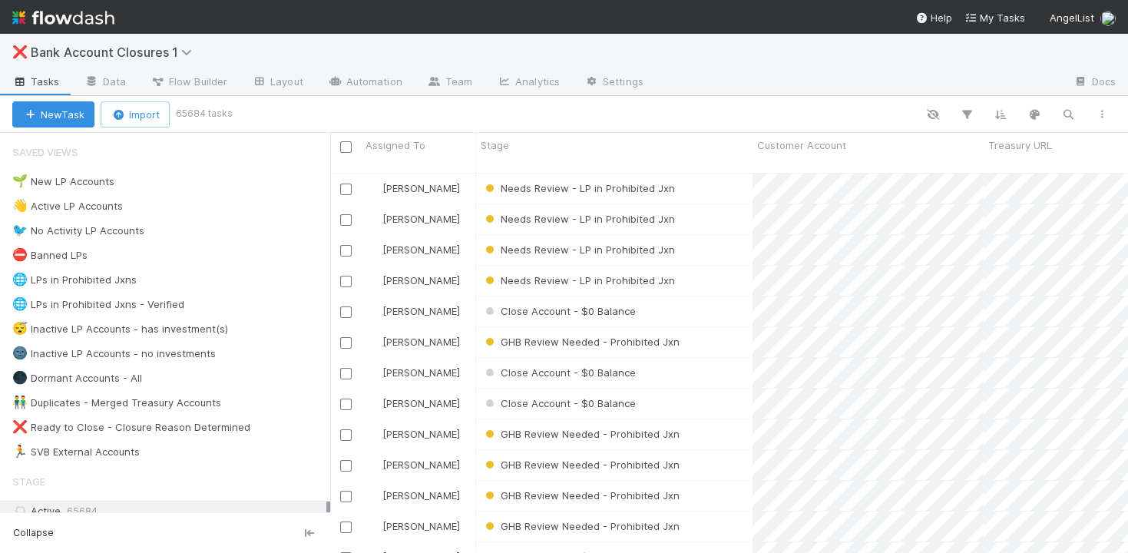
scroll to position [393, 797]
click at [1066, 113] on icon "button" at bounding box center [1067, 115] width 15 height 14
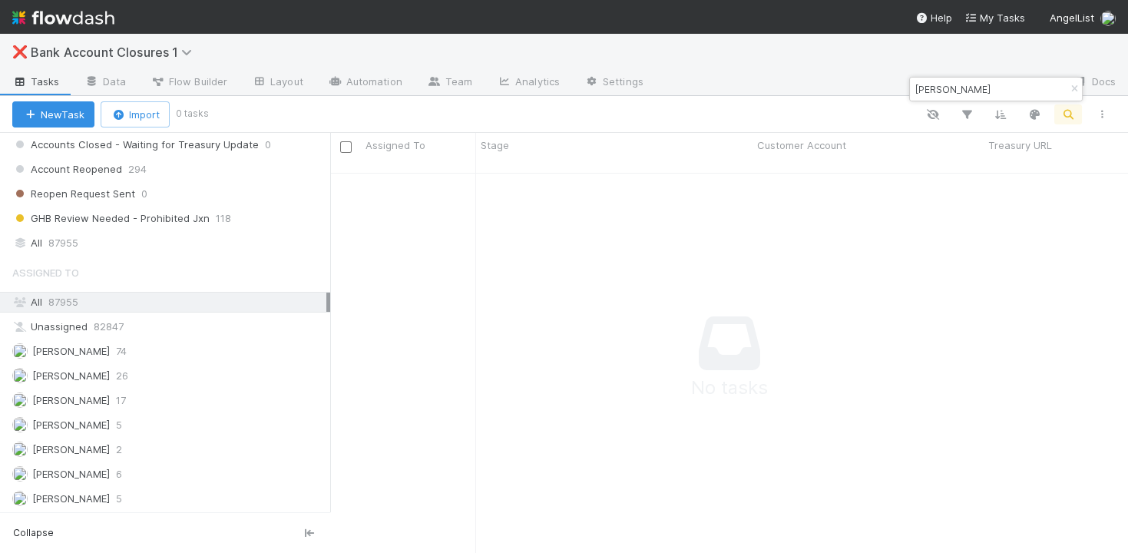
scroll to position [766, 0]
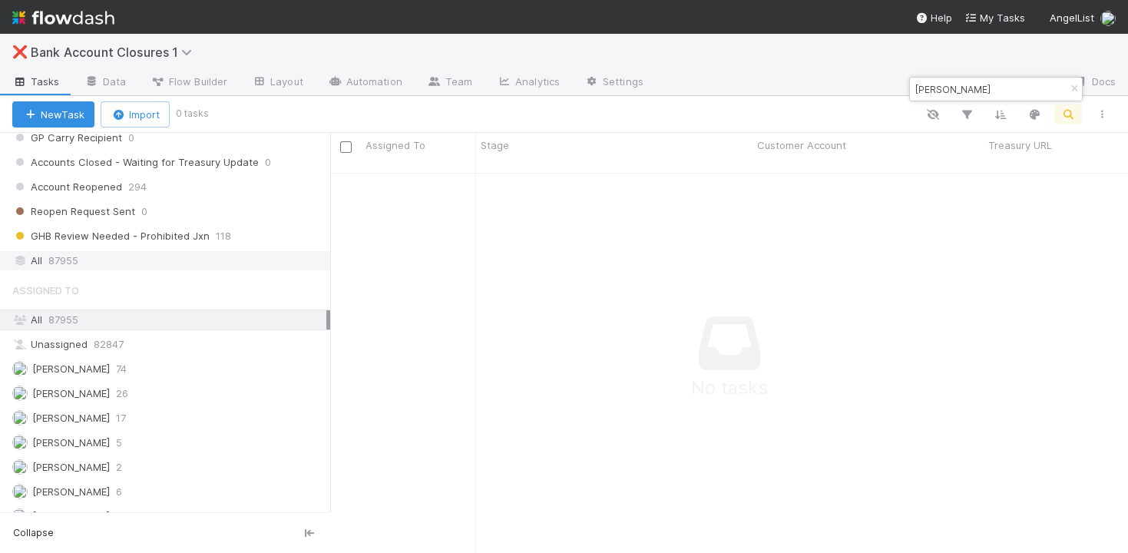
type input "Julia Weidman"
click at [142, 251] on div "All 87955" at bounding box center [169, 260] width 314 height 19
click at [709, 177] on div "Account Closed - Complete" at bounding box center [614, 189] width 276 height 30
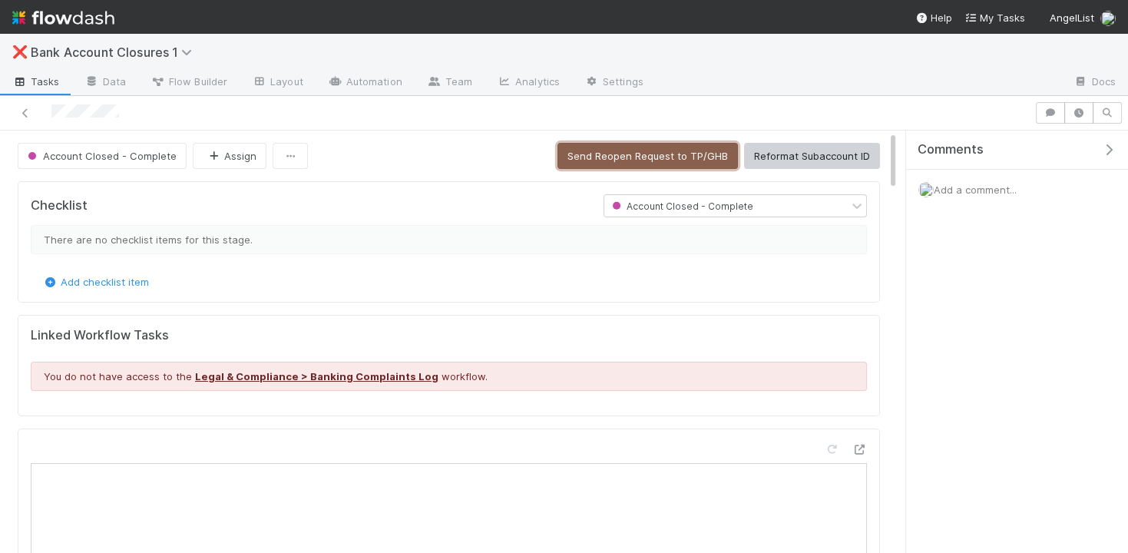
click at [590, 160] on button "Send Reopen Request to TP/GHB" at bounding box center [647, 156] width 180 height 26
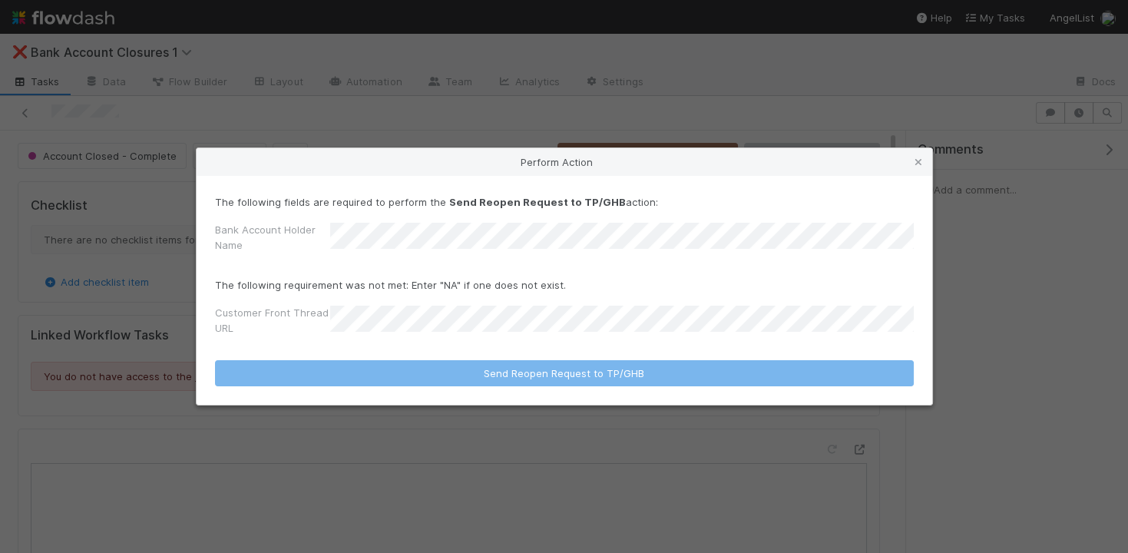
drag, startPoint x: 920, startPoint y: 161, endPoint x: 896, endPoint y: 176, distance: 27.9
click at [920, 161] on icon at bounding box center [918, 162] width 15 height 10
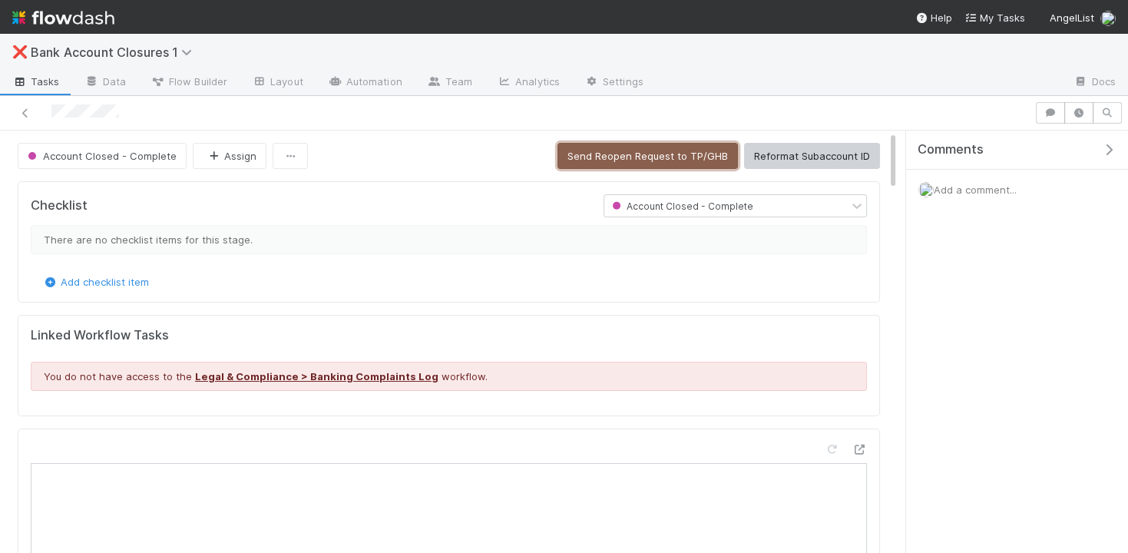
click at [620, 157] on button "Send Reopen Request to TP/GHB" at bounding box center [647, 156] width 180 height 26
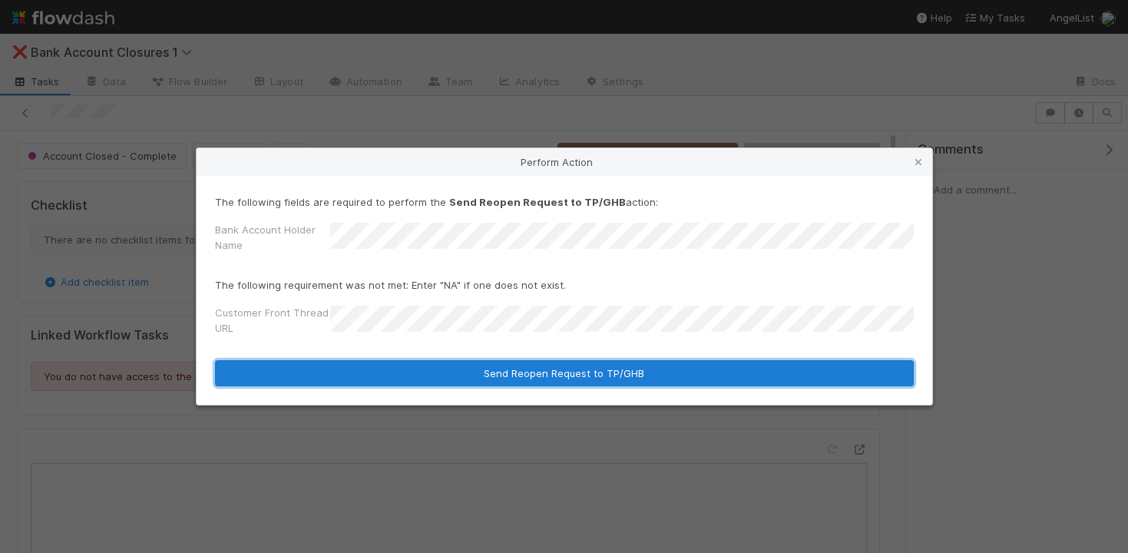
click at [531, 372] on button "Send Reopen Request to TP/GHB" at bounding box center [564, 373] width 699 height 26
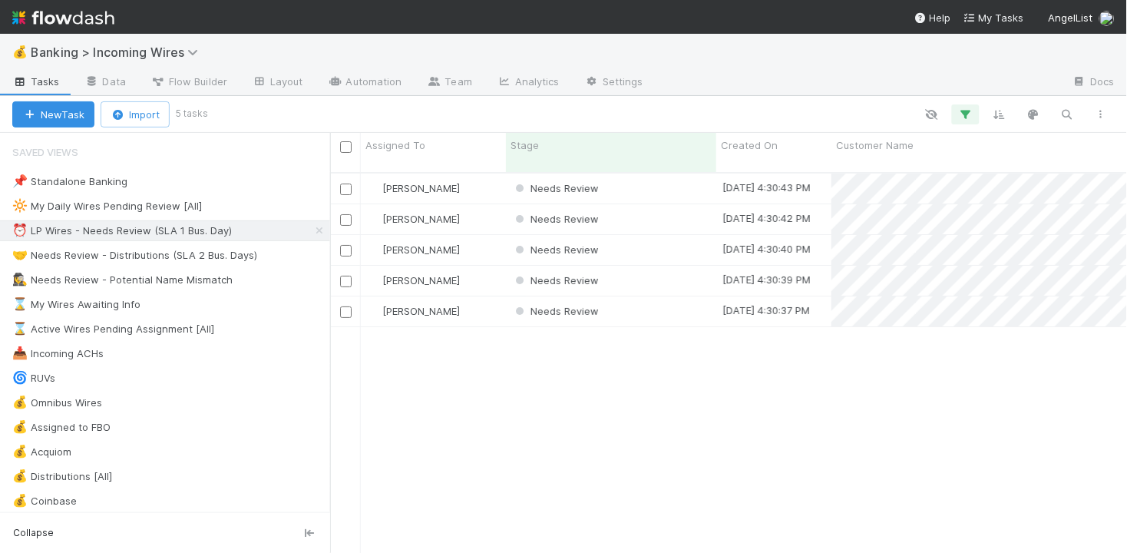
scroll to position [393, 797]
click at [680, 175] on div "Needs Review" at bounding box center [611, 189] width 210 height 30
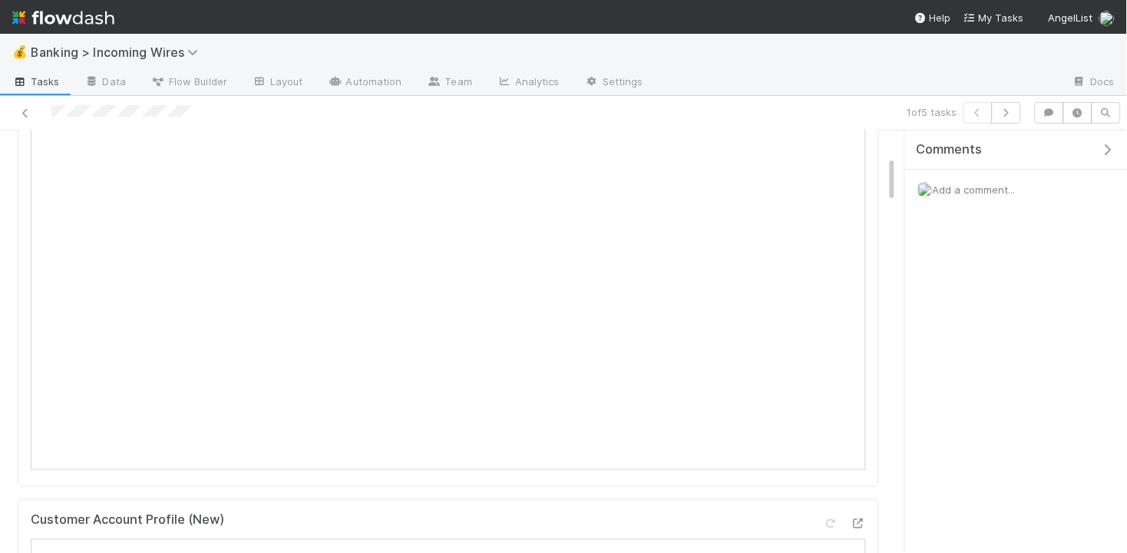
scroll to position [230, 0]
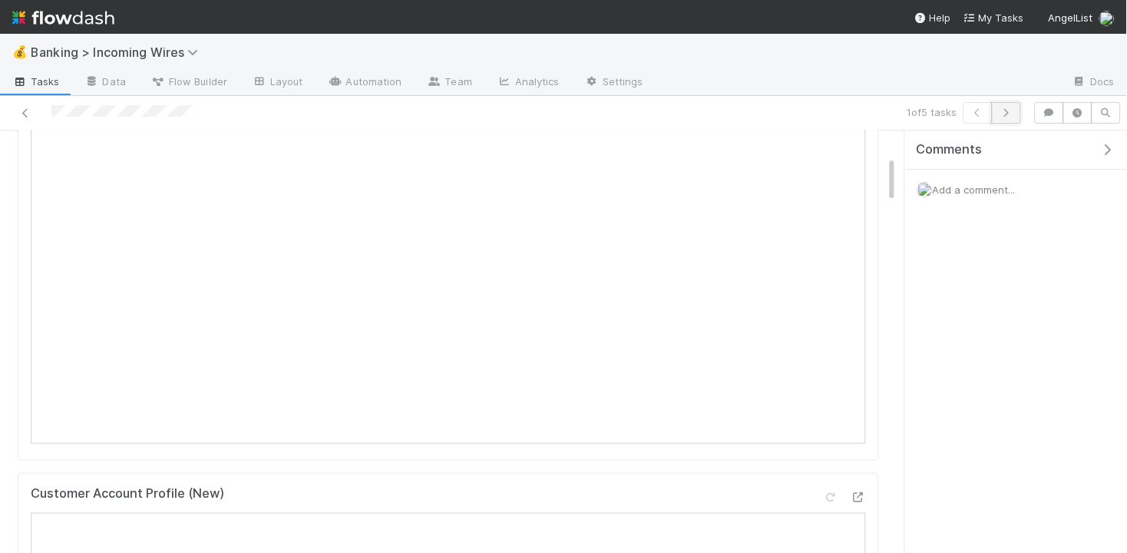
click at [1007, 113] on icon "button" at bounding box center [1006, 112] width 15 height 9
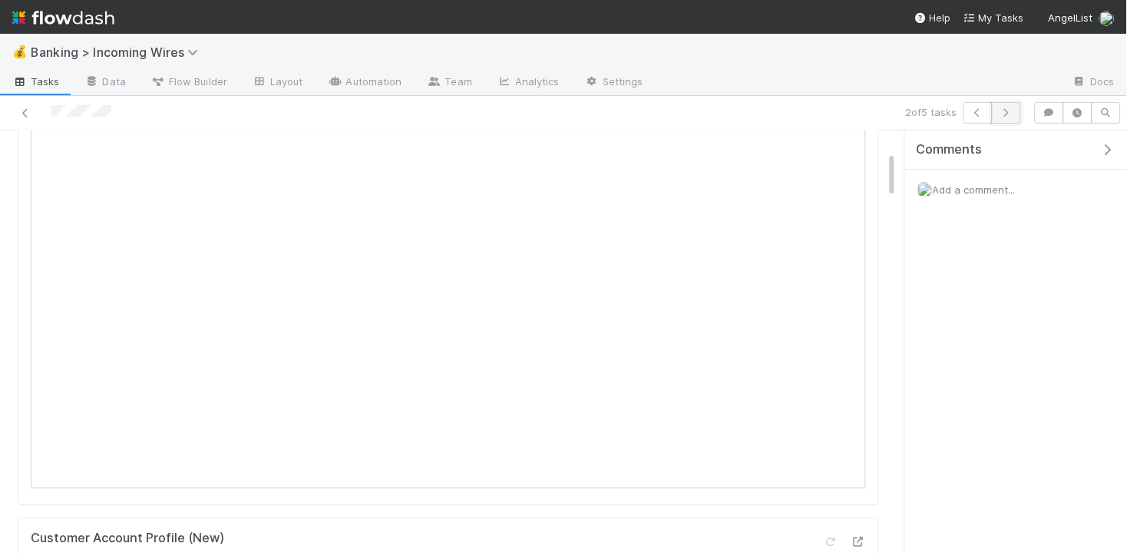
click at [1010, 113] on icon "button" at bounding box center [1006, 112] width 15 height 9
click at [1012, 117] on button "button" at bounding box center [1006, 113] width 29 height 22
click at [1014, 115] on button "button" at bounding box center [1006, 113] width 29 height 22
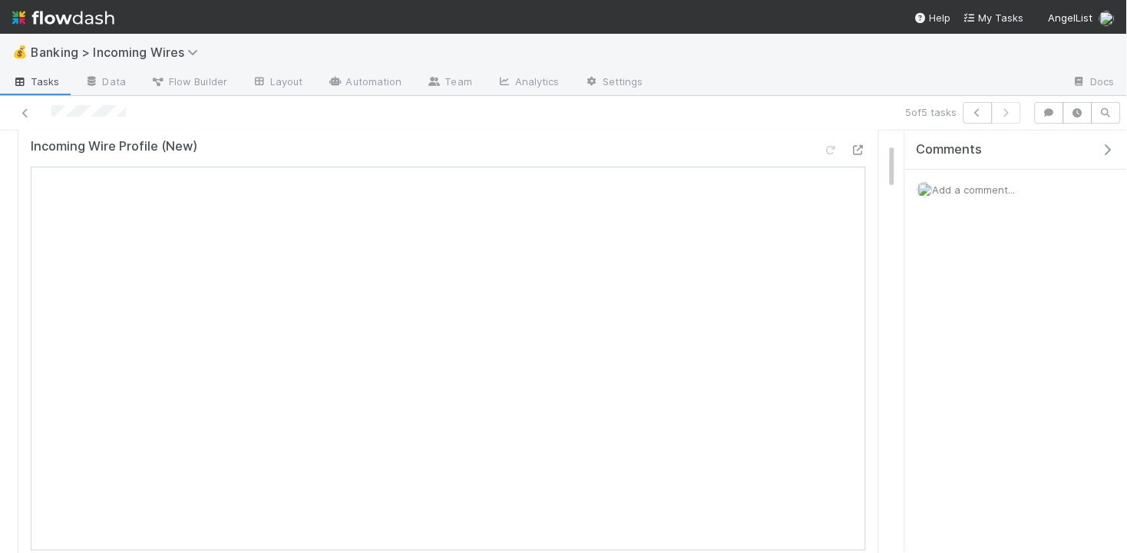
scroll to position [89, 0]
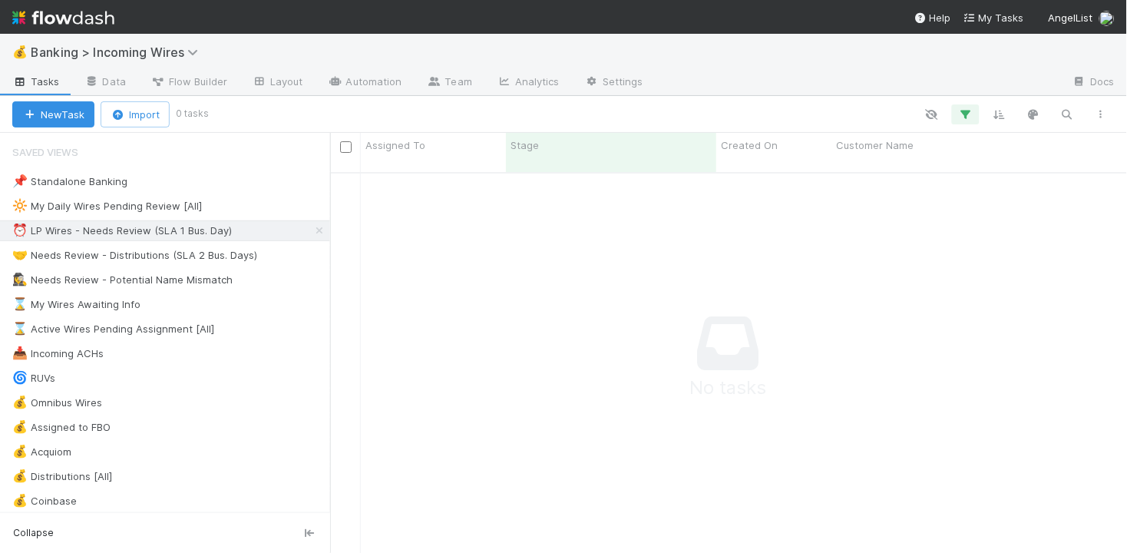
scroll to position [1, 1]
click at [167, 253] on div "🤝 Needs Review - Distributions (SLA 2 Bus. Days)" at bounding box center [134, 255] width 245 height 19
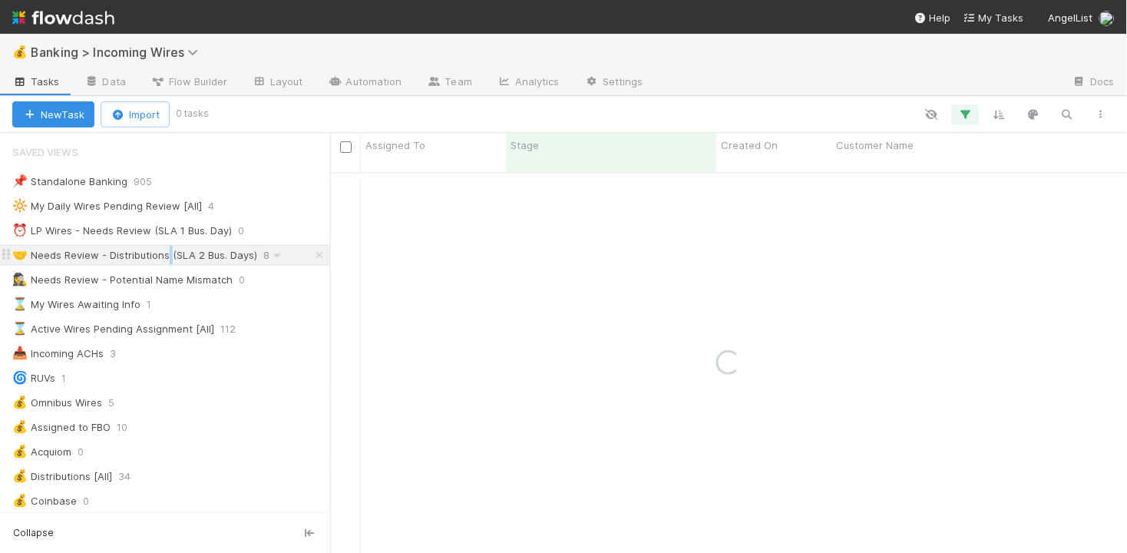
click at [167, 253] on div "🤝 Needs Review - Distributions (SLA 2 Bus. Days)" at bounding box center [134, 255] width 245 height 19
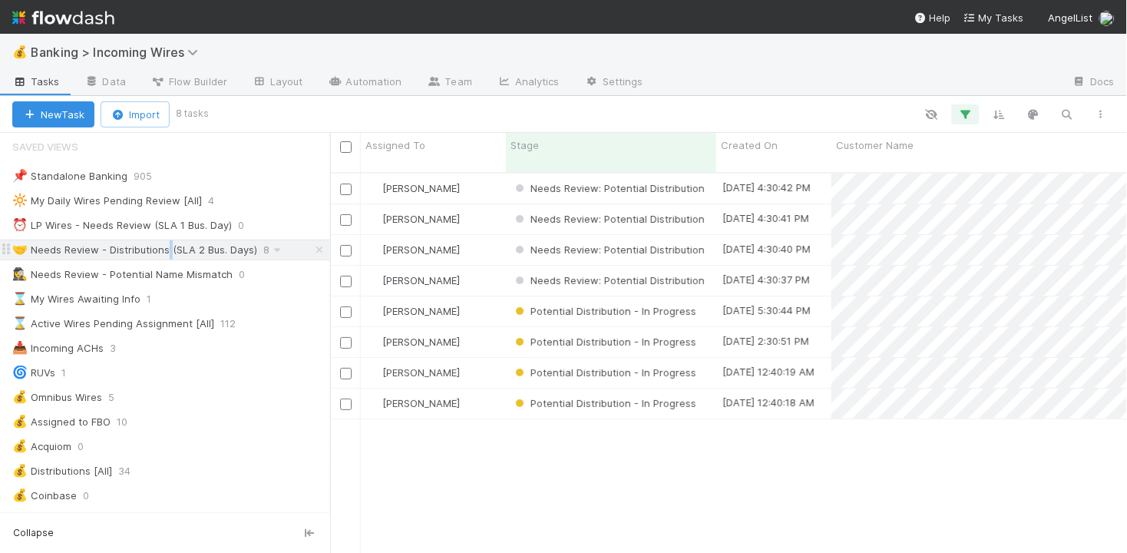
scroll to position [393, 797]
click at [489, 174] on div "[PERSON_NAME]" at bounding box center [433, 189] width 145 height 30
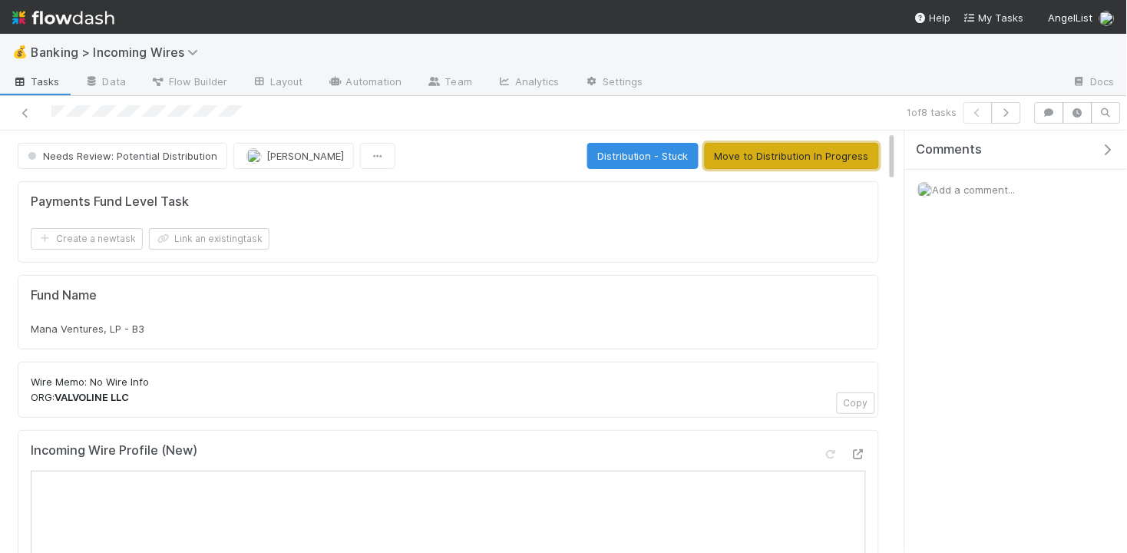
click at [776, 166] on button "Move to Distribution In Progress" at bounding box center [792, 156] width 174 height 26
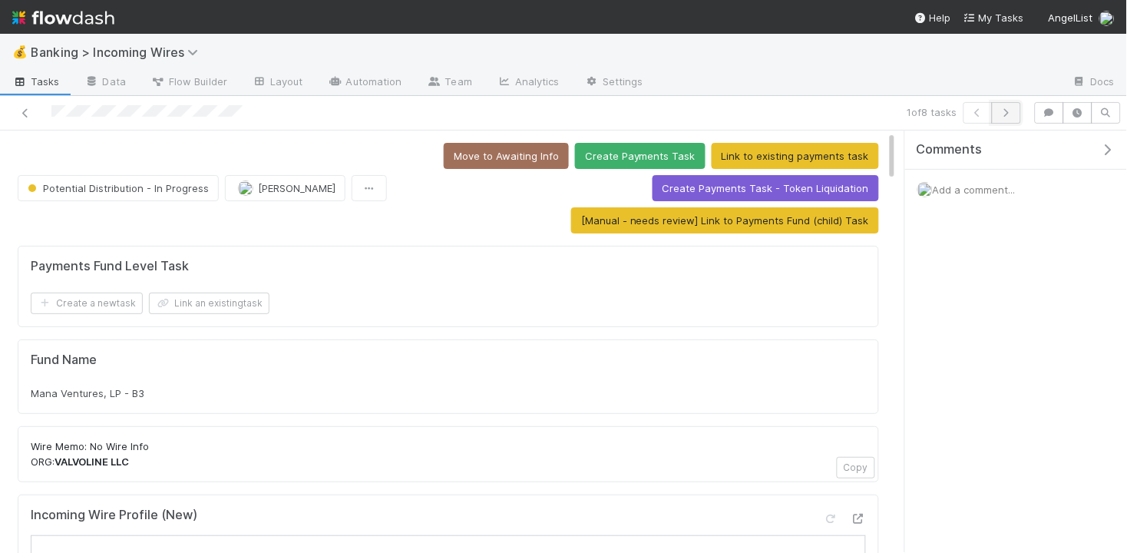
click at [1007, 116] on icon "button" at bounding box center [1006, 112] width 15 height 9
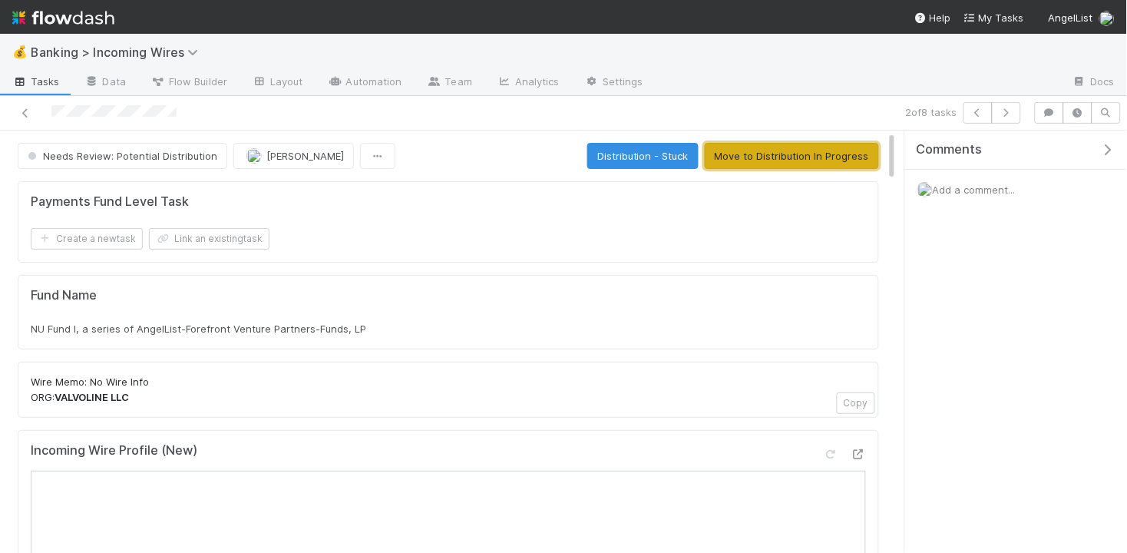
click at [816, 148] on button "Move to Distribution In Progress" at bounding box center [792, 156] width 174 height 26
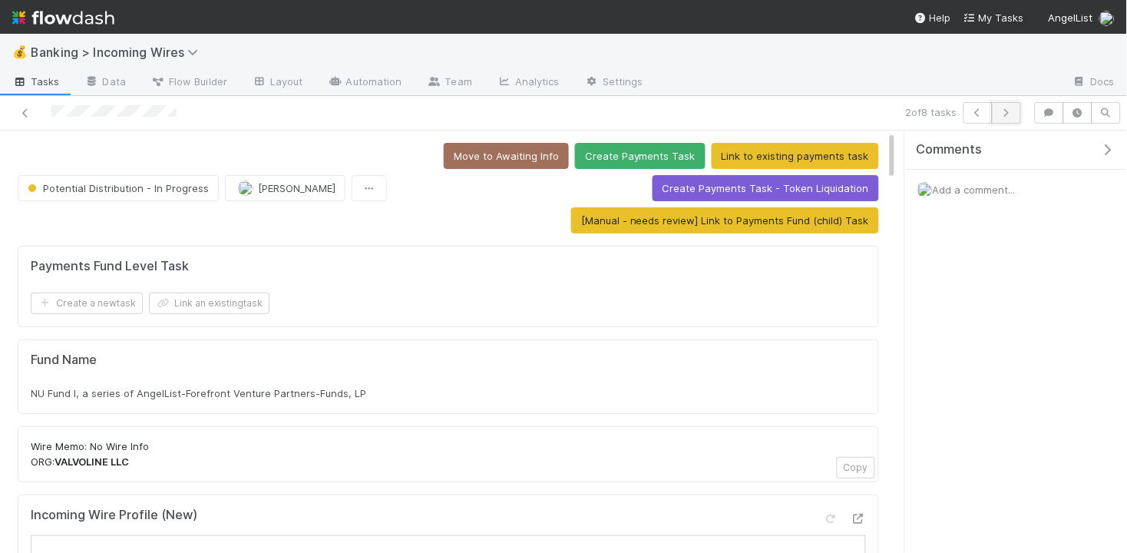
click at [1004, 119] on button "button" at bounding box center [1006, 113] width 29 height 22
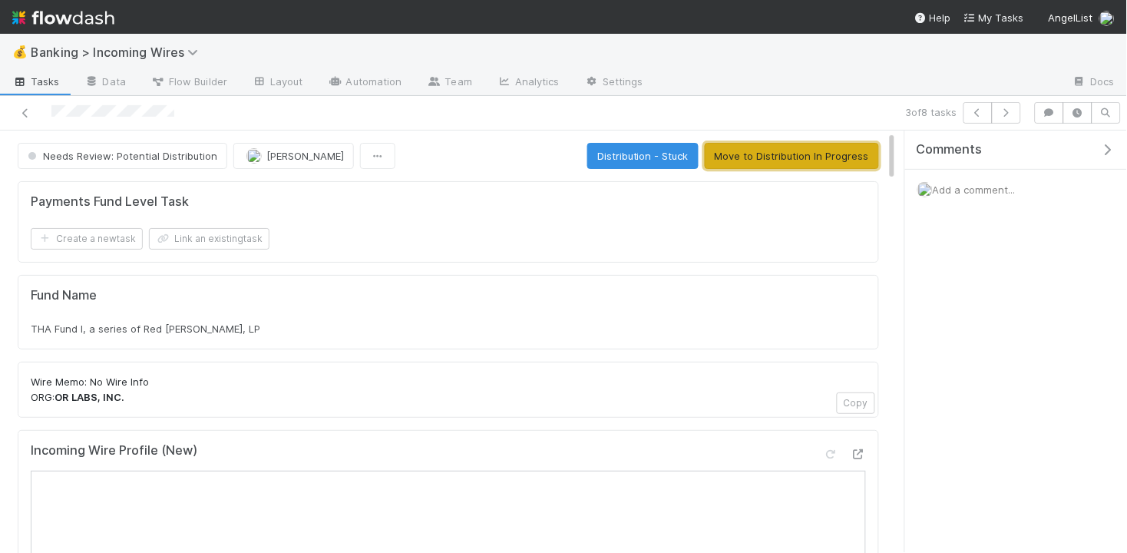
click at [762, 158] on button "Move to Distribution In Progress" at bounding box center [792, 156] width 174 height 26
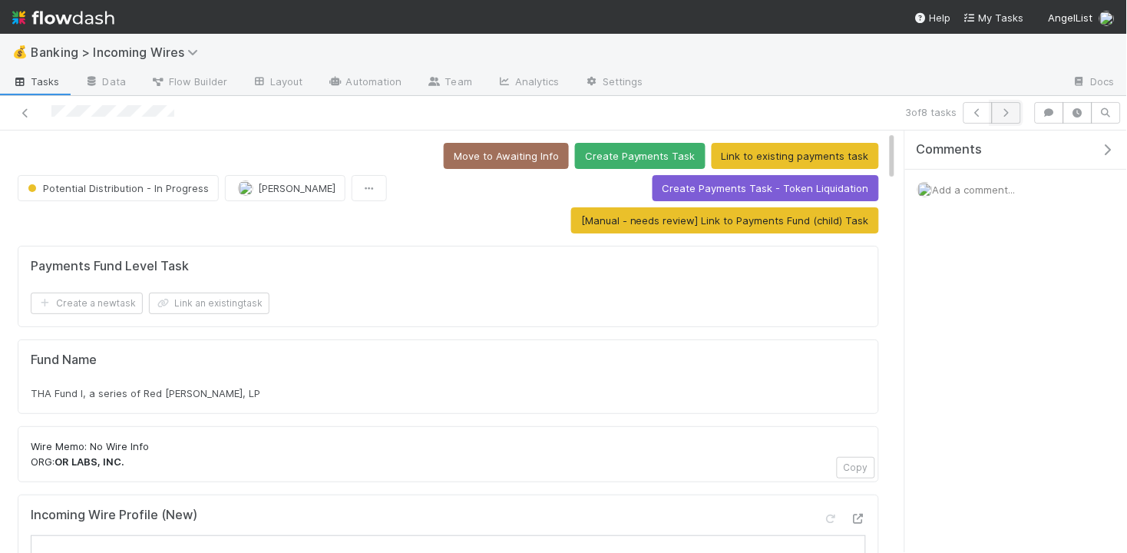
click at [1013, 115] on icon "button" at bounding box center [1006, 112] width 15 height 9
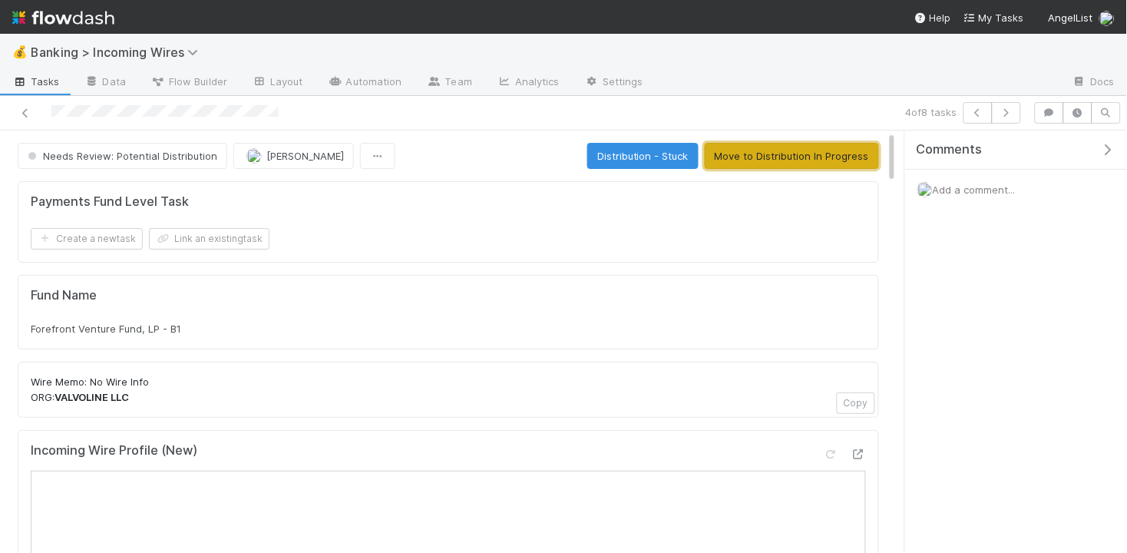
click at [809, 159] on button "Move to Distribution In Progress" at bounding box center [792, 156] width 174 height 26
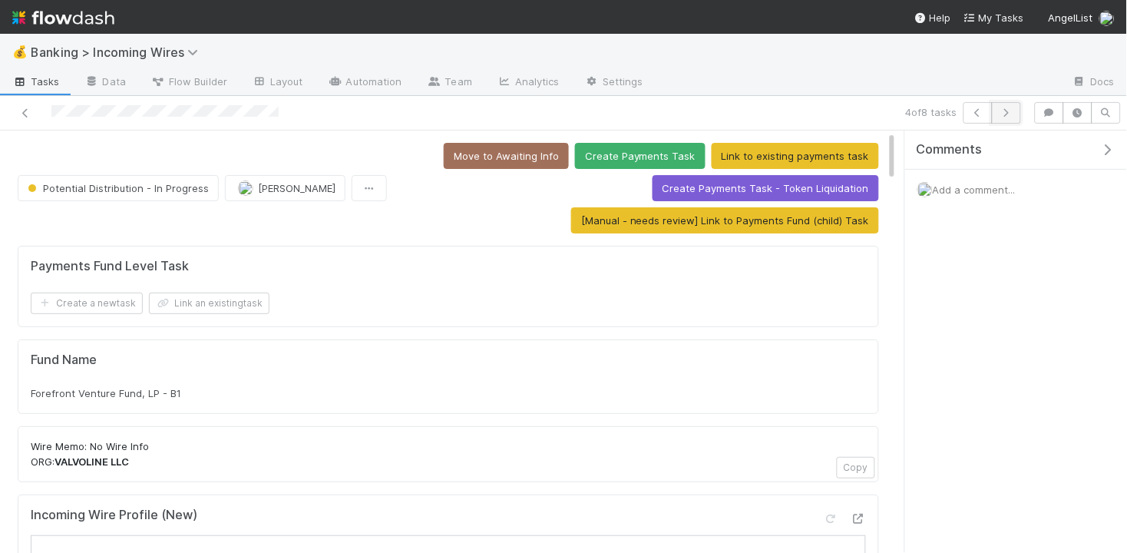
click at [1009, 114] on icon "button" at bounding box center [1006, 112] width 15 height 9
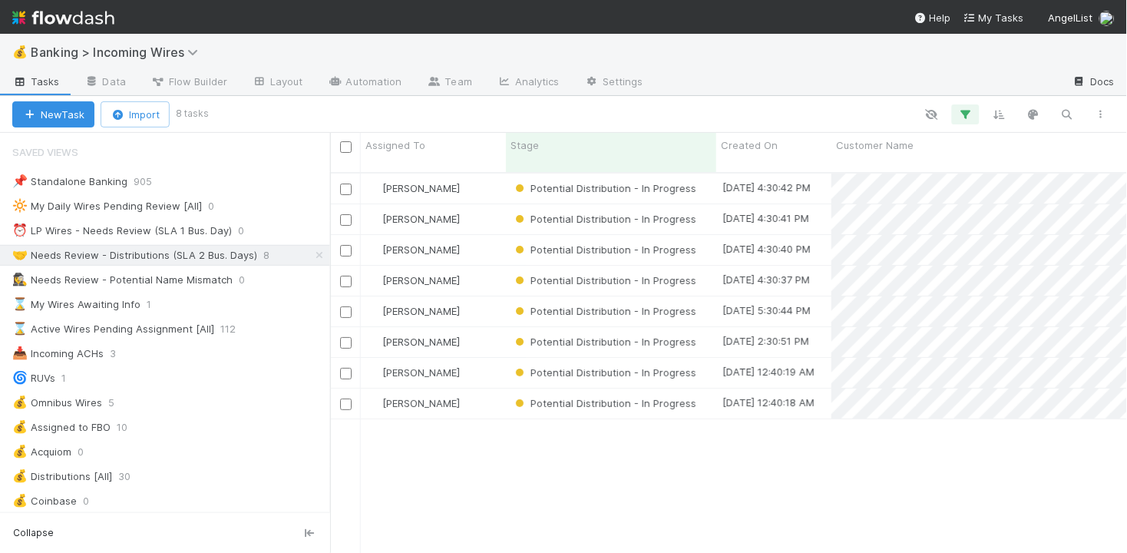
scroll to position [393, 797]
click at [190, 233] on div "⏰ LP Wires - Needs Review (SLA 1 Bus. Day)" at bounding box center [122, 230] width 220 height 19
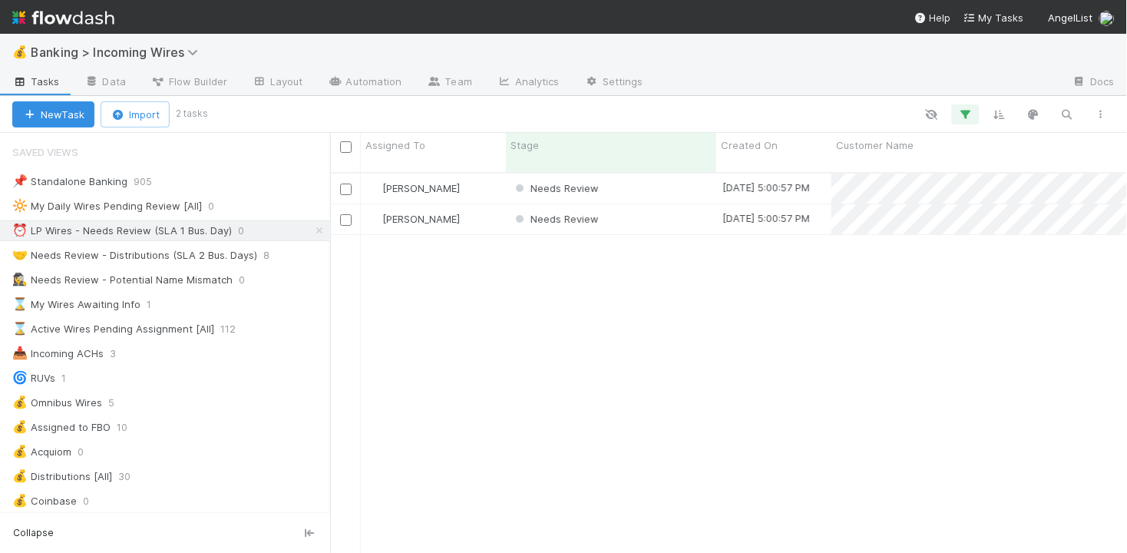
scroll to position [393, 797]
click at [661, 177] on div "Needs Review" at bounding box center [611, 189] width 210 height 30
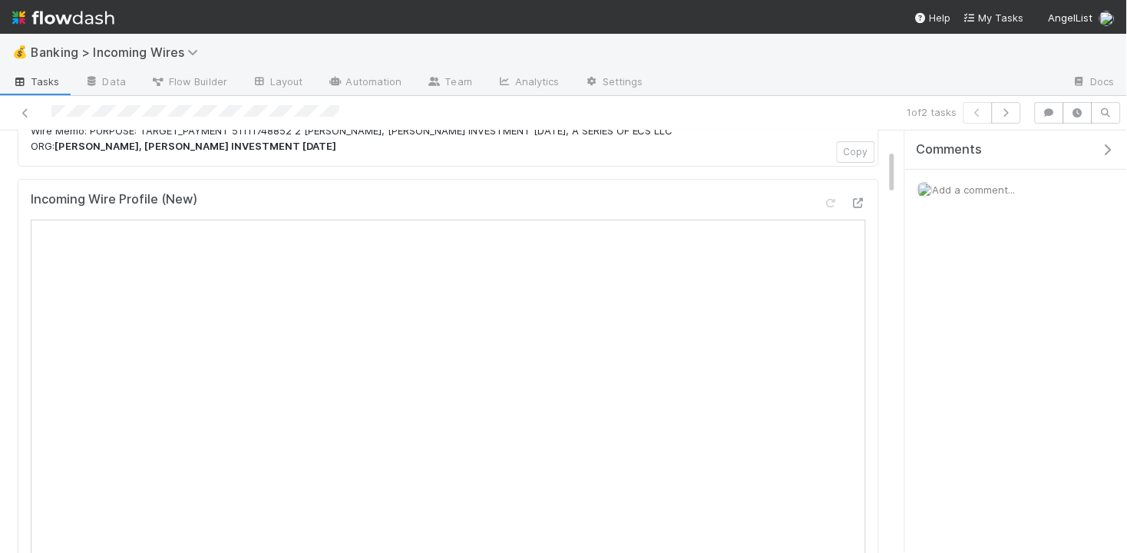
scroll to position [51, 0]
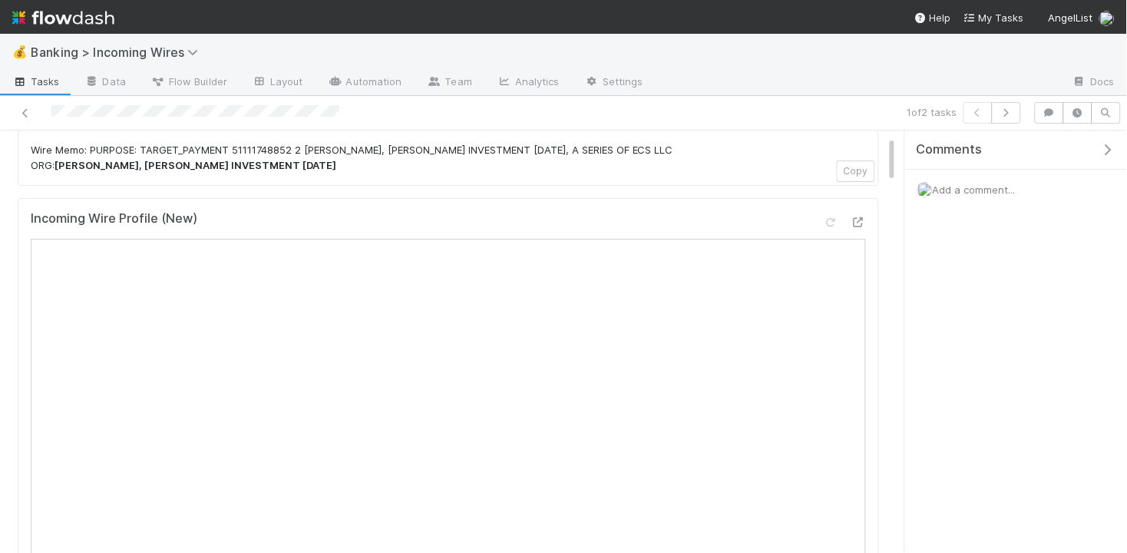
click at [1011, 131] on div "Comments" at bounding box center [1016, 150] width 222 height 39
click at [1011, 121] on button "button" at bounding box center [1006, 113] width 29 height 22
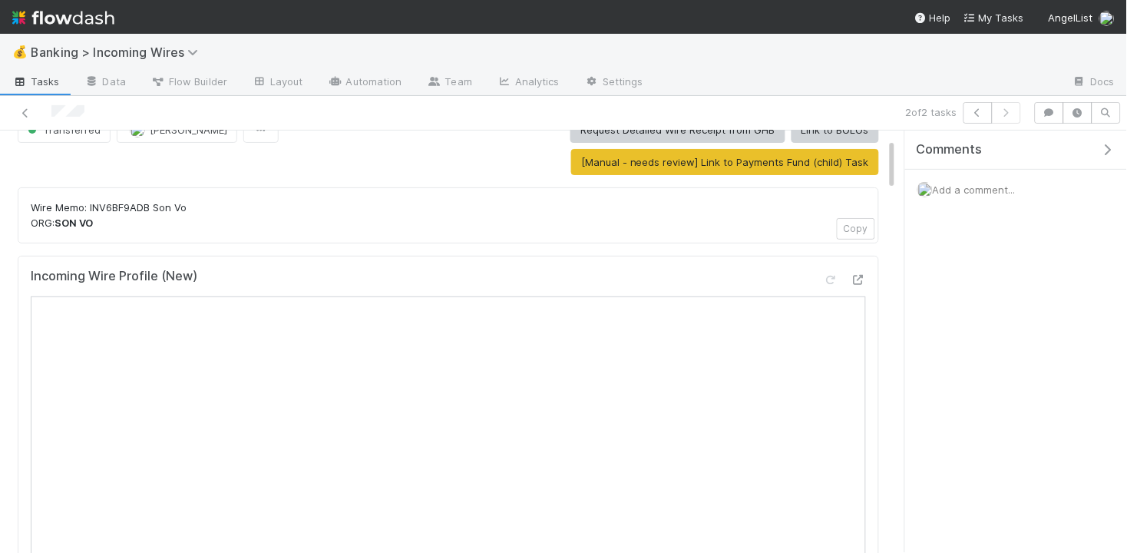
scroll to position [58, 0]
